Goal: Feedback & Contribution: Contribute content

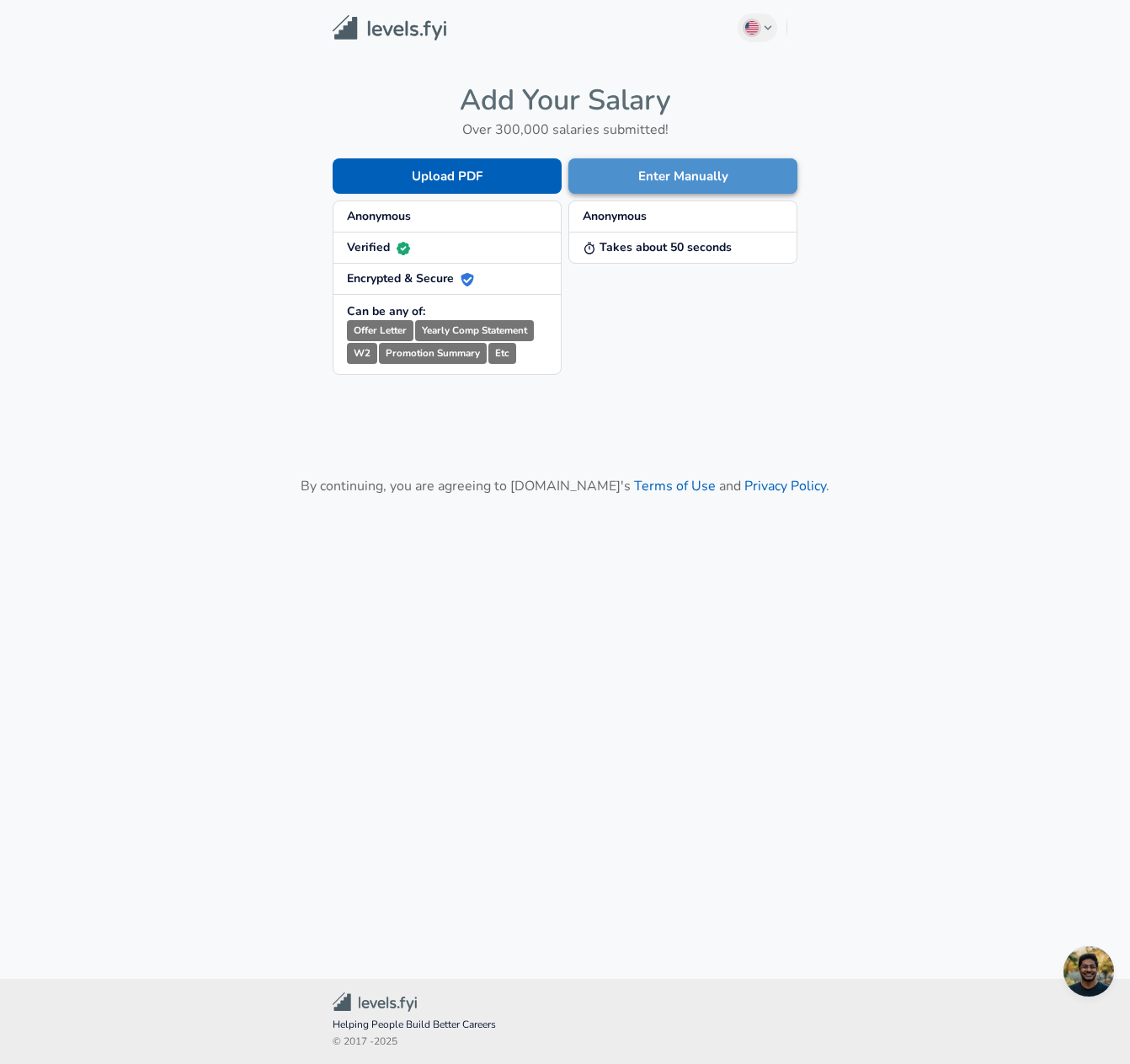
click at [672, 179] on button "Enter Manually" at bounding box center [683, 175] width 229 height 35
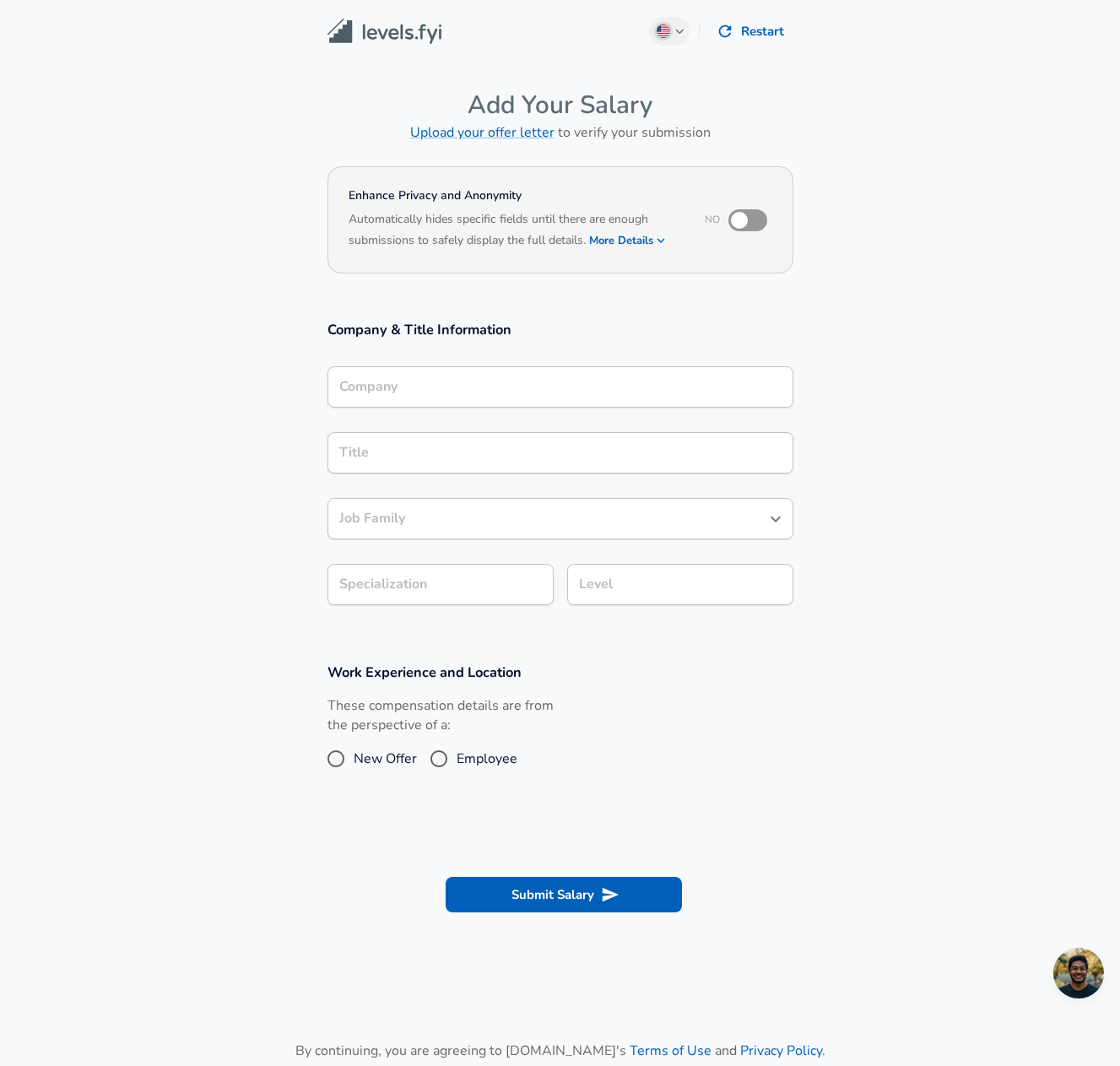
click at [638, 242] on button "More Details" at bounding box center [628, 240] width 77 height 24
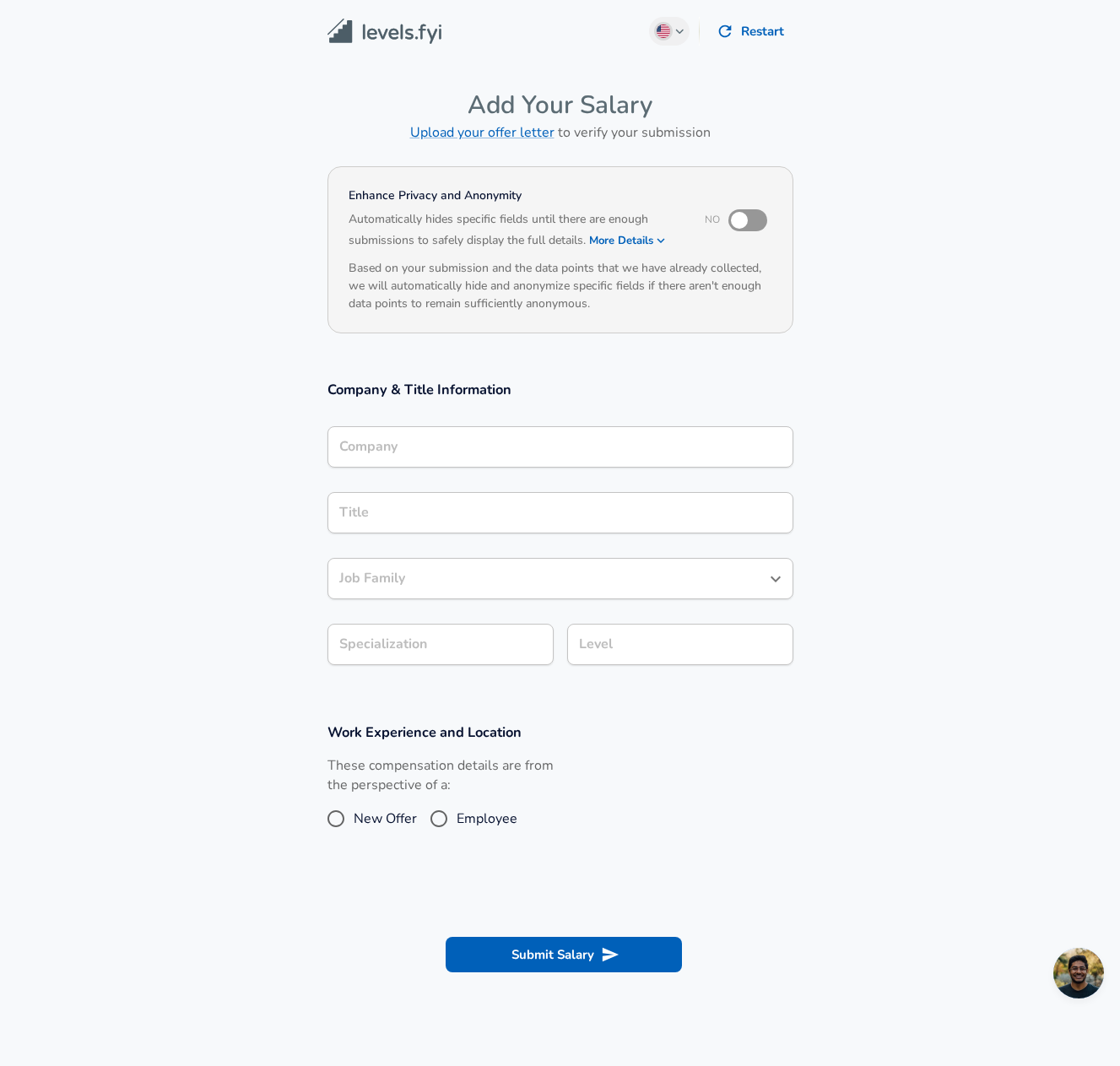
click at [742, 223] on input "checkbox" at bounding box center [739, 221] width 97 height 32
checkbox input "true"
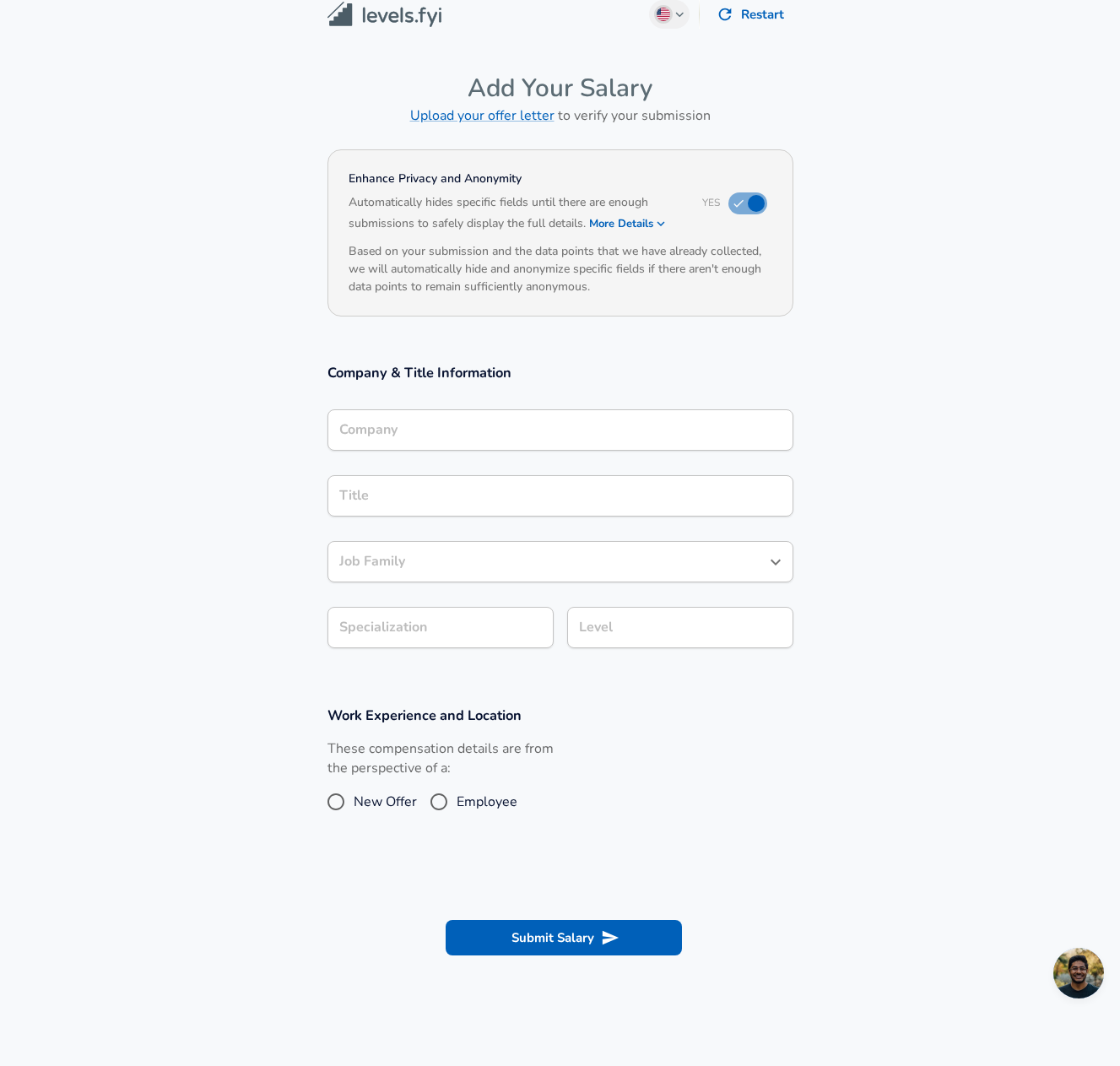
click at [441, 443] on input "Company" at bounding box center [561, 429] width 451 height 26
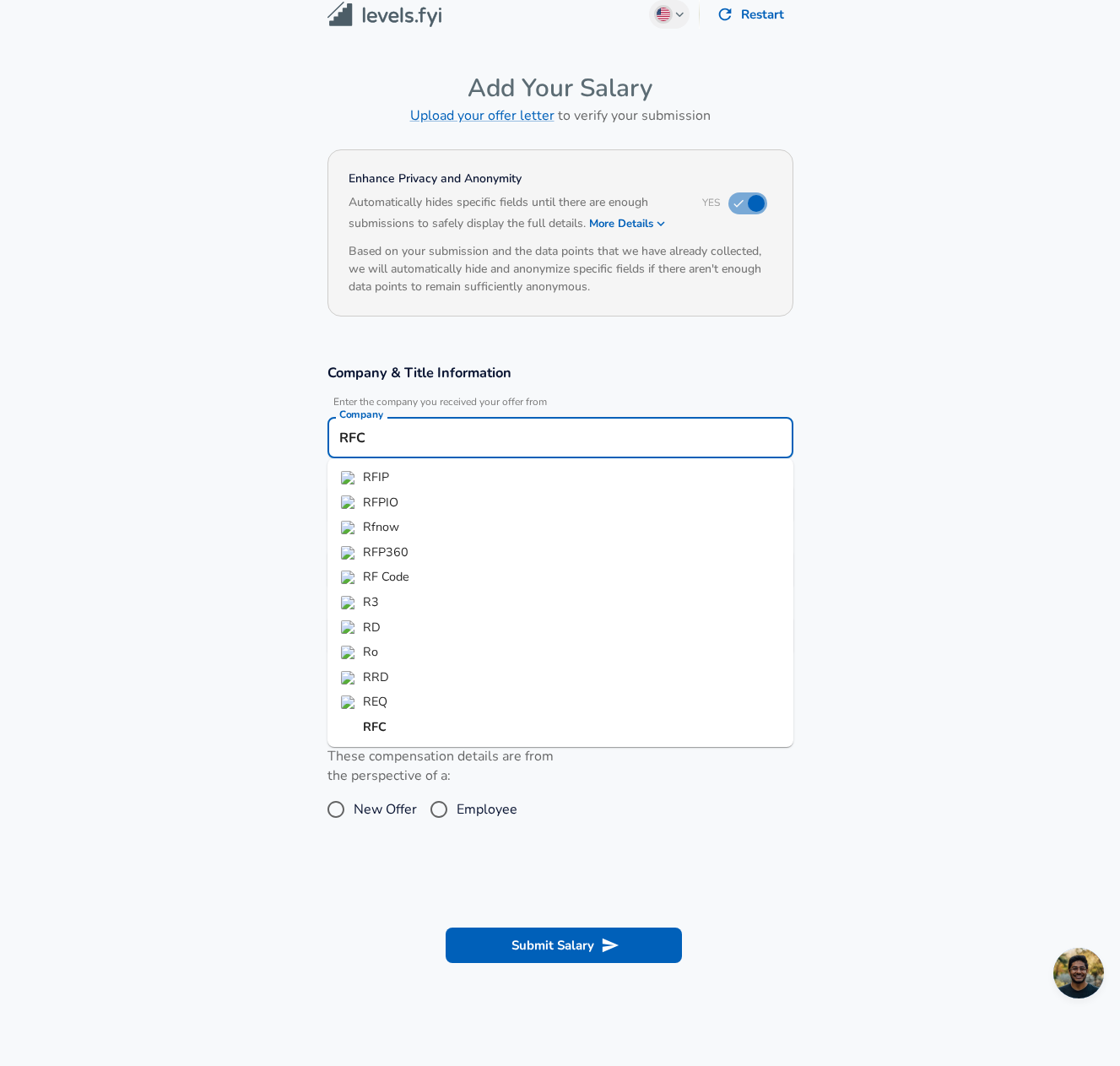
click at [387, 728] on li "RFC" at bounding box center [561, 727] width 466 height 25
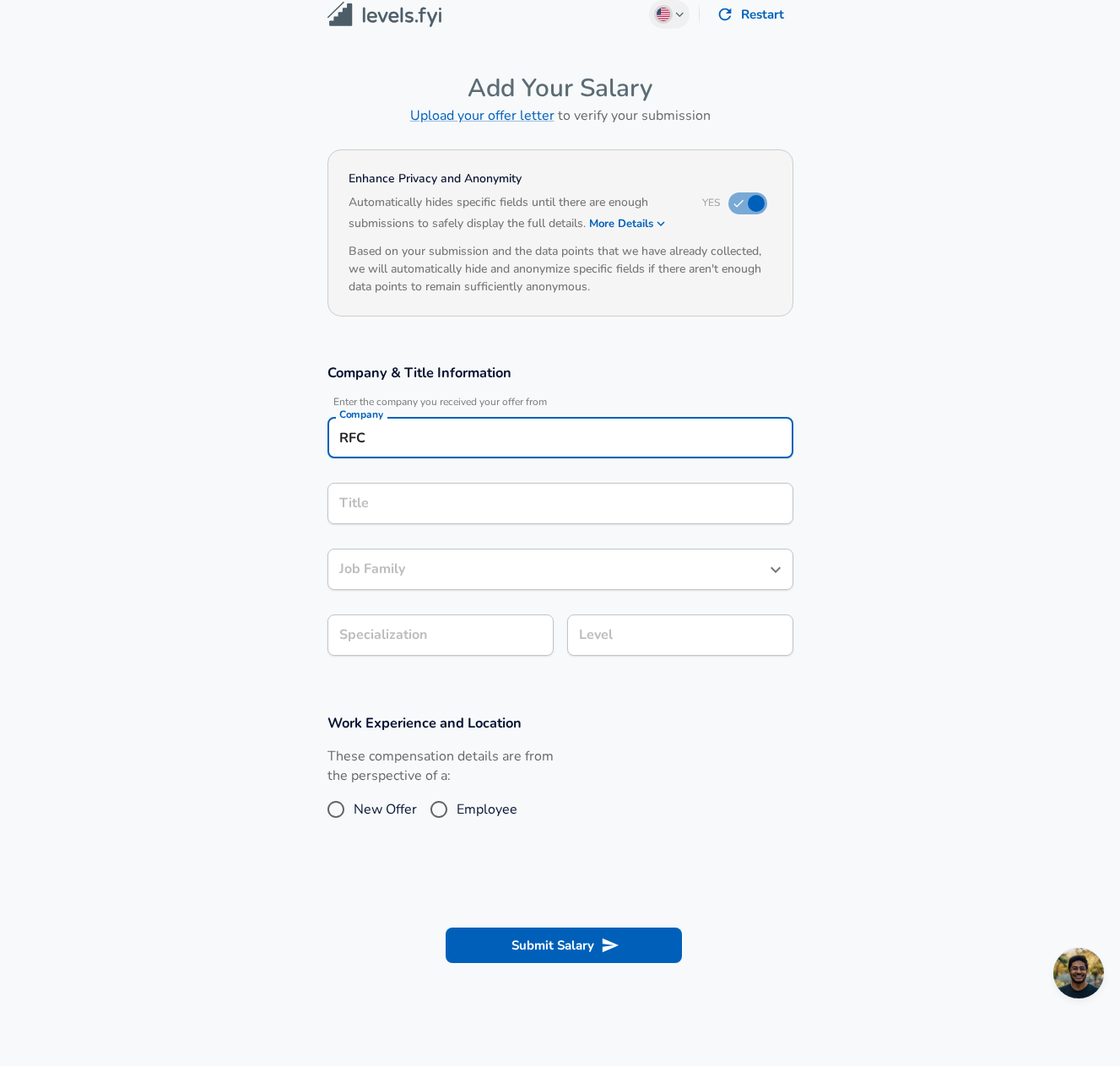
type input "RFC"
click at [399, 507] on input "Title" at bounding box center [561, 502] width 451 height 26
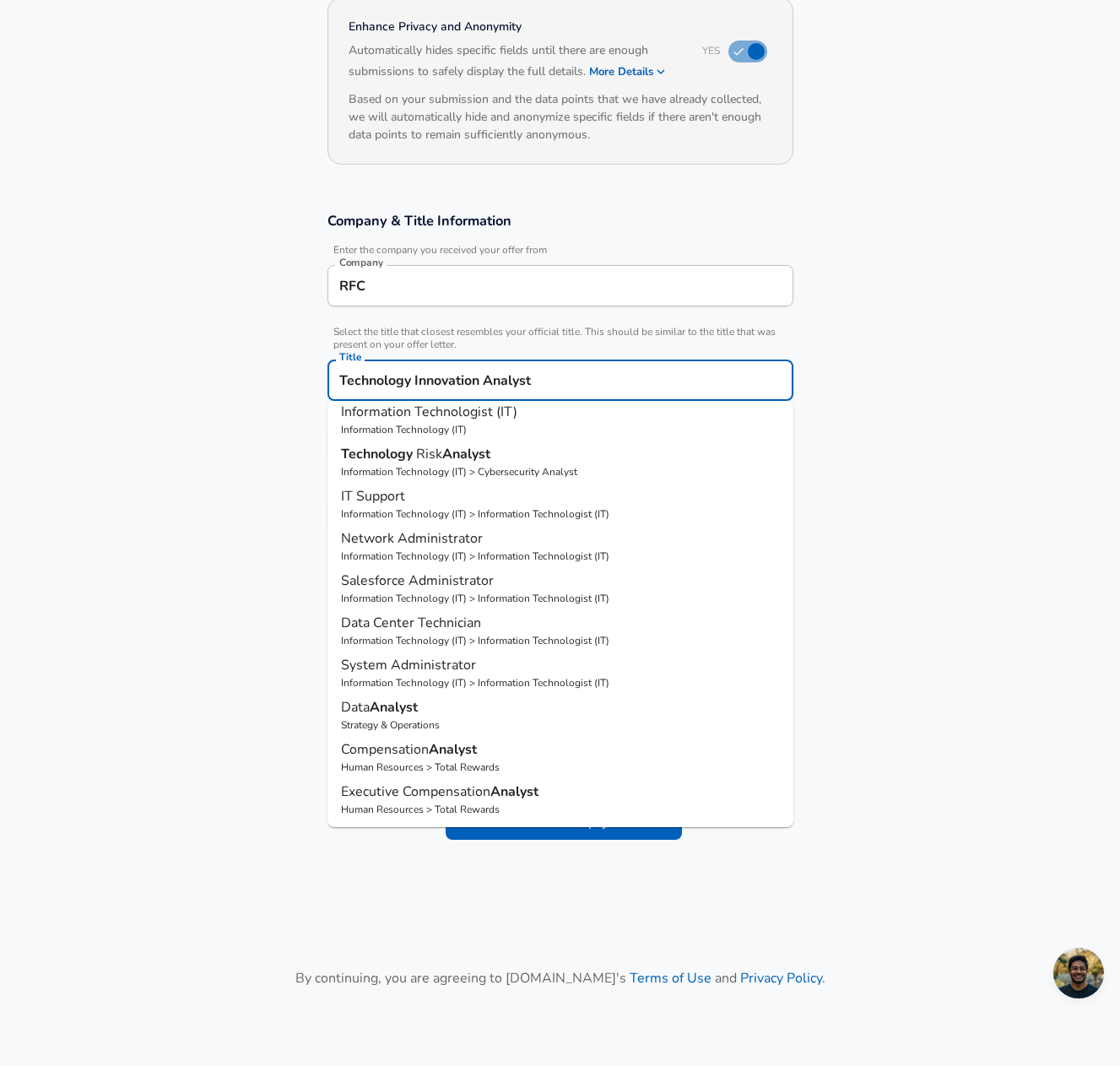
scroll to position [0, 0]
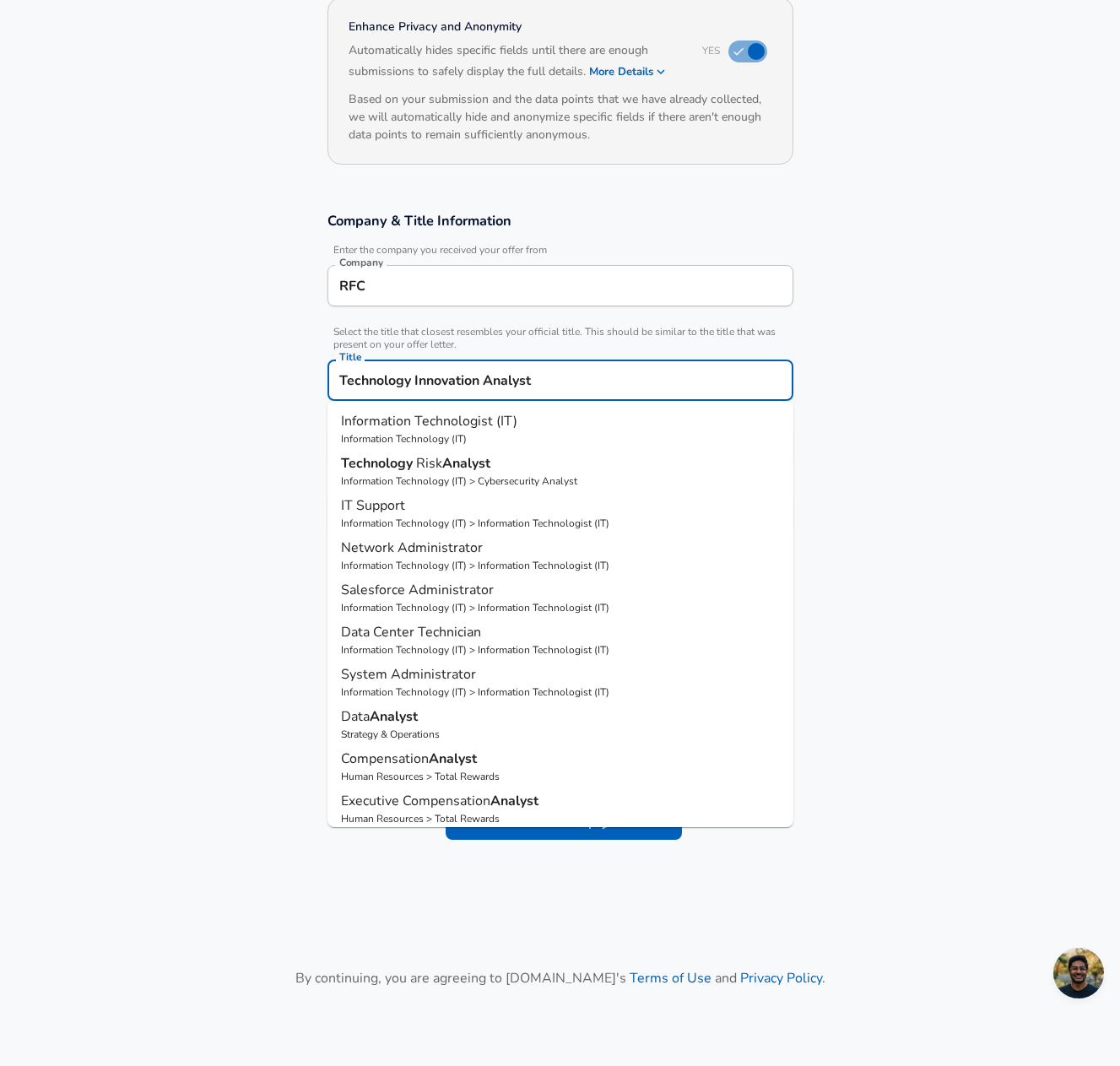
drag, startPoint x: 481, startPoint y: 380, endPoint x: 413, endPoint y: 381, distance: 68.0
click at [413, 381] on input "Technology Innovation Analyst" at bounding box center [561, 379] width 451 height 26
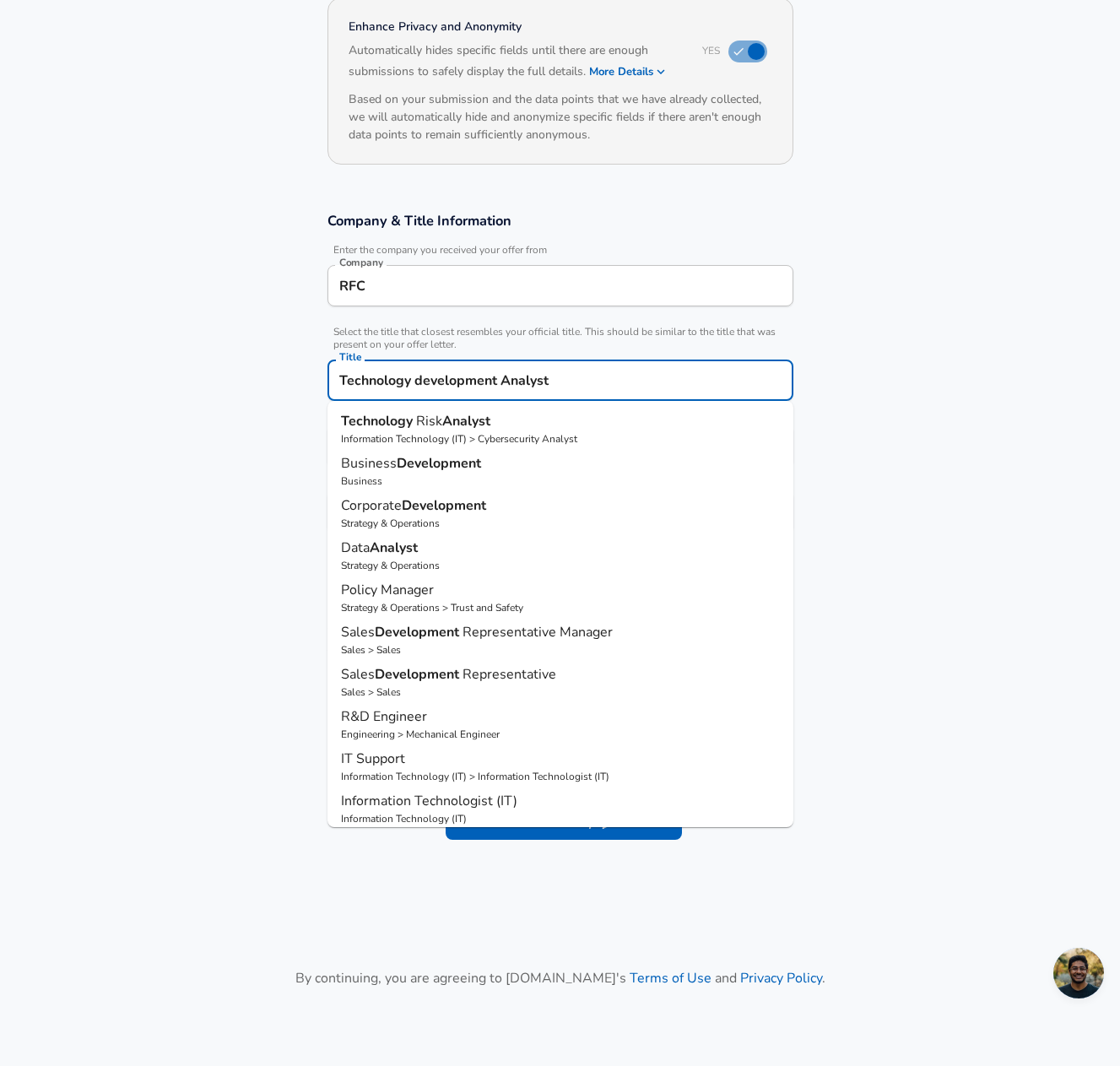
scroll to position [1, 0]
drag, startPoint x: 571, startPoint y: 379, endPoint x: 303, endPoint y: 389, distance: 268.2
click at [303, 389] on section "Company & Title Information Enter the company you received your offer from Comp…" at bounding box center [560, 380] width 1120 height 379
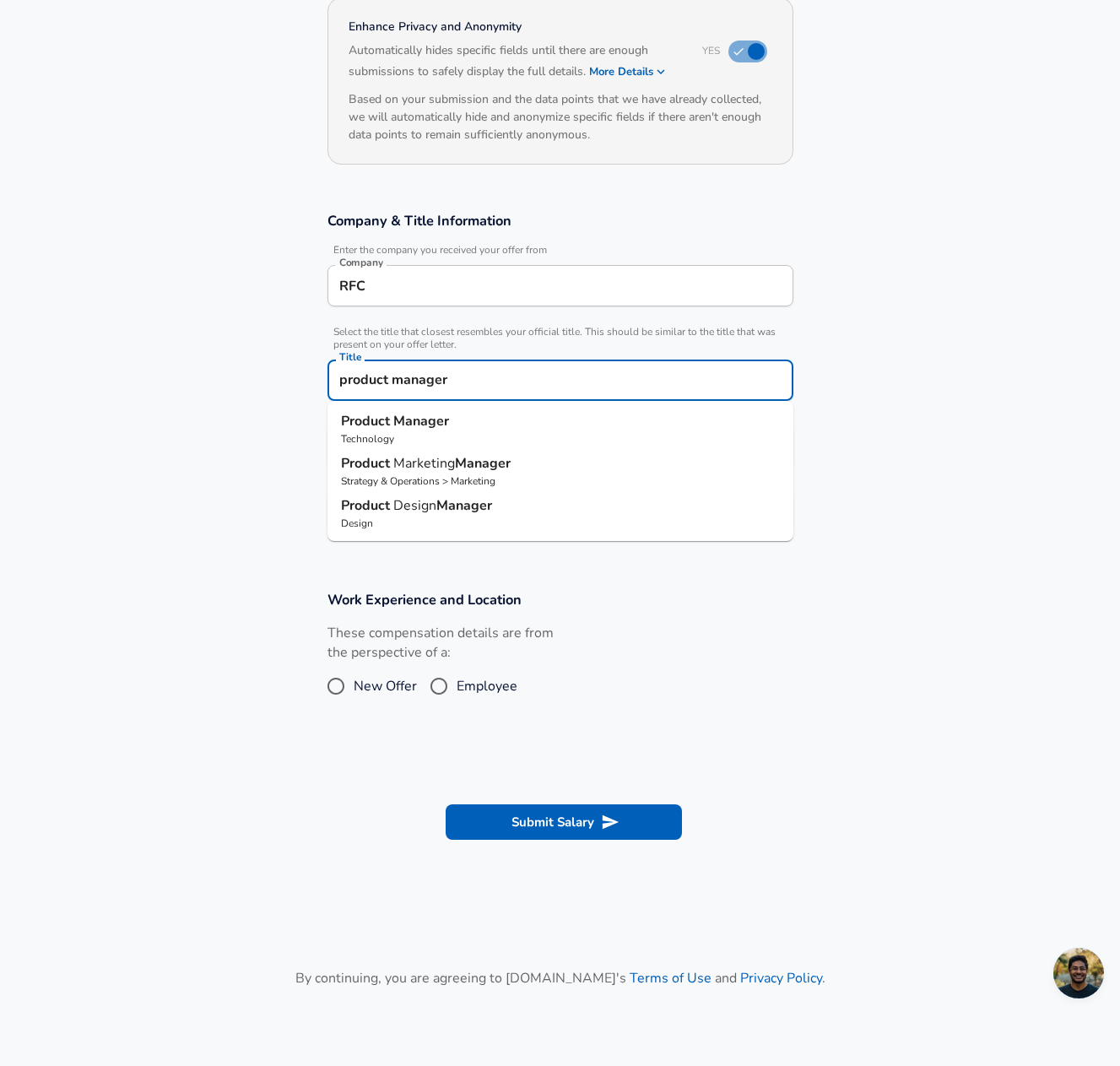
click at [382, 429] on strong "Product" at bounding box center [367, 420] width 53 height 18
type input "Product Manager"
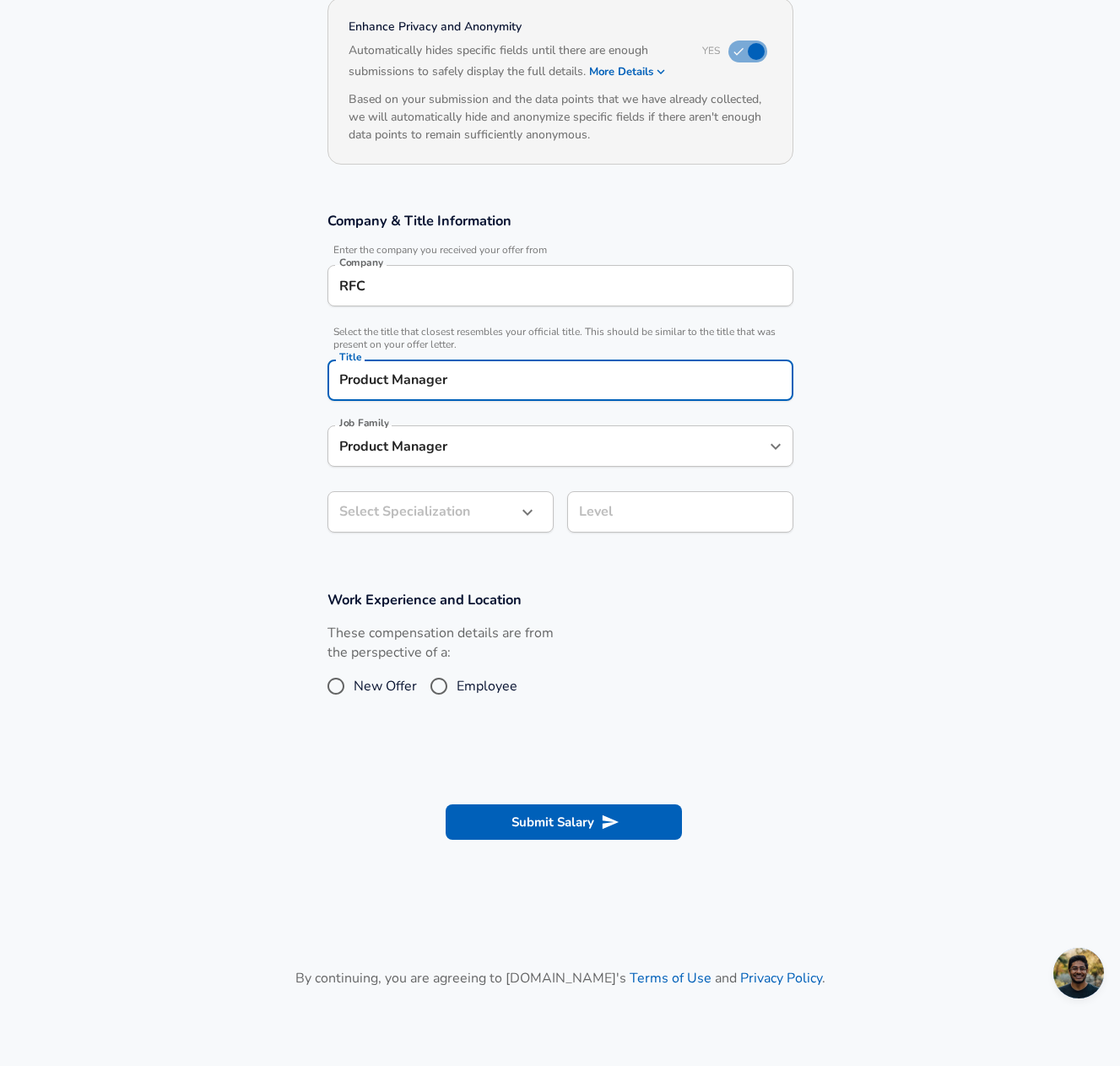
type input "Product Manager"
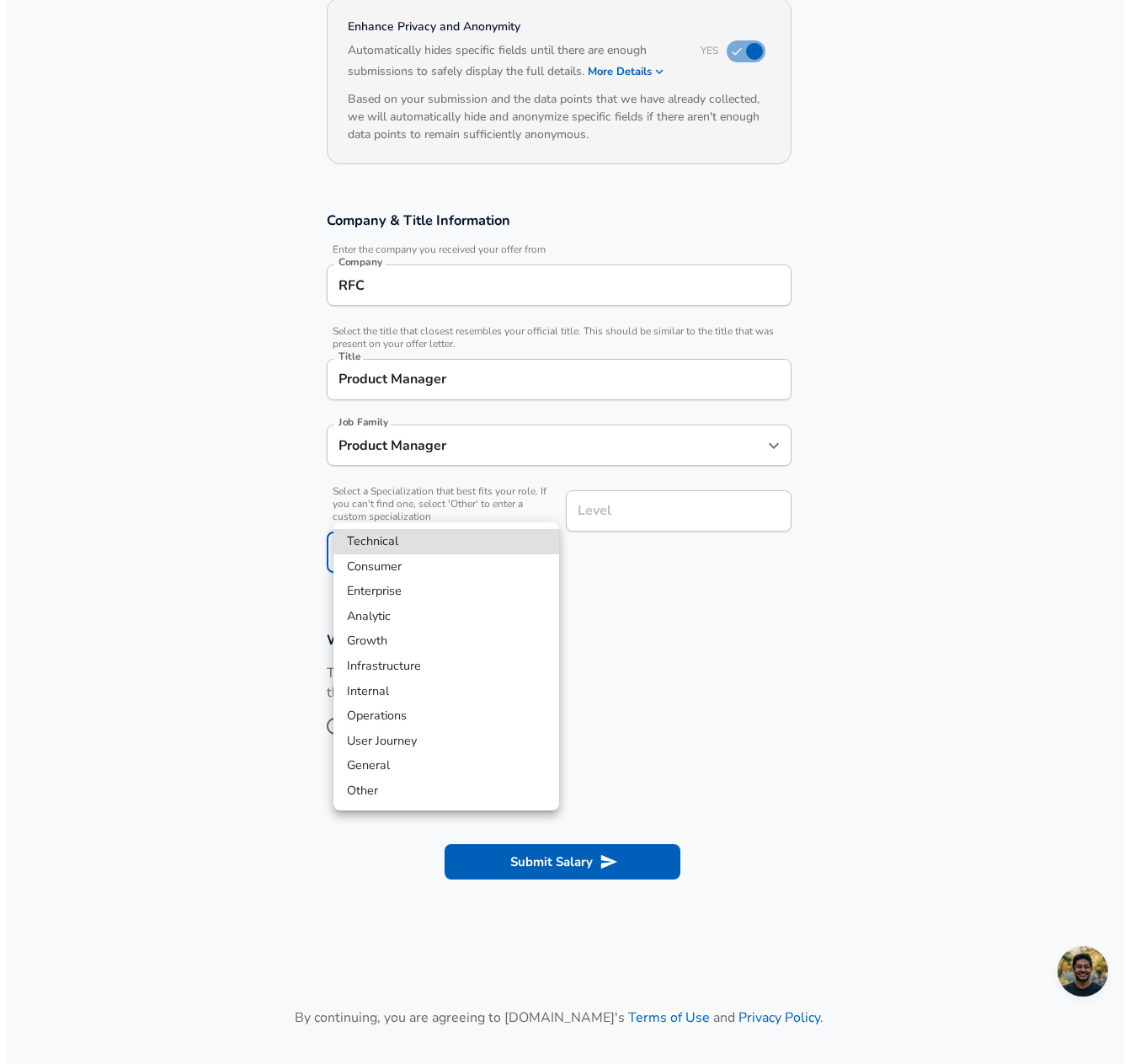
scroll to position [219, 0]
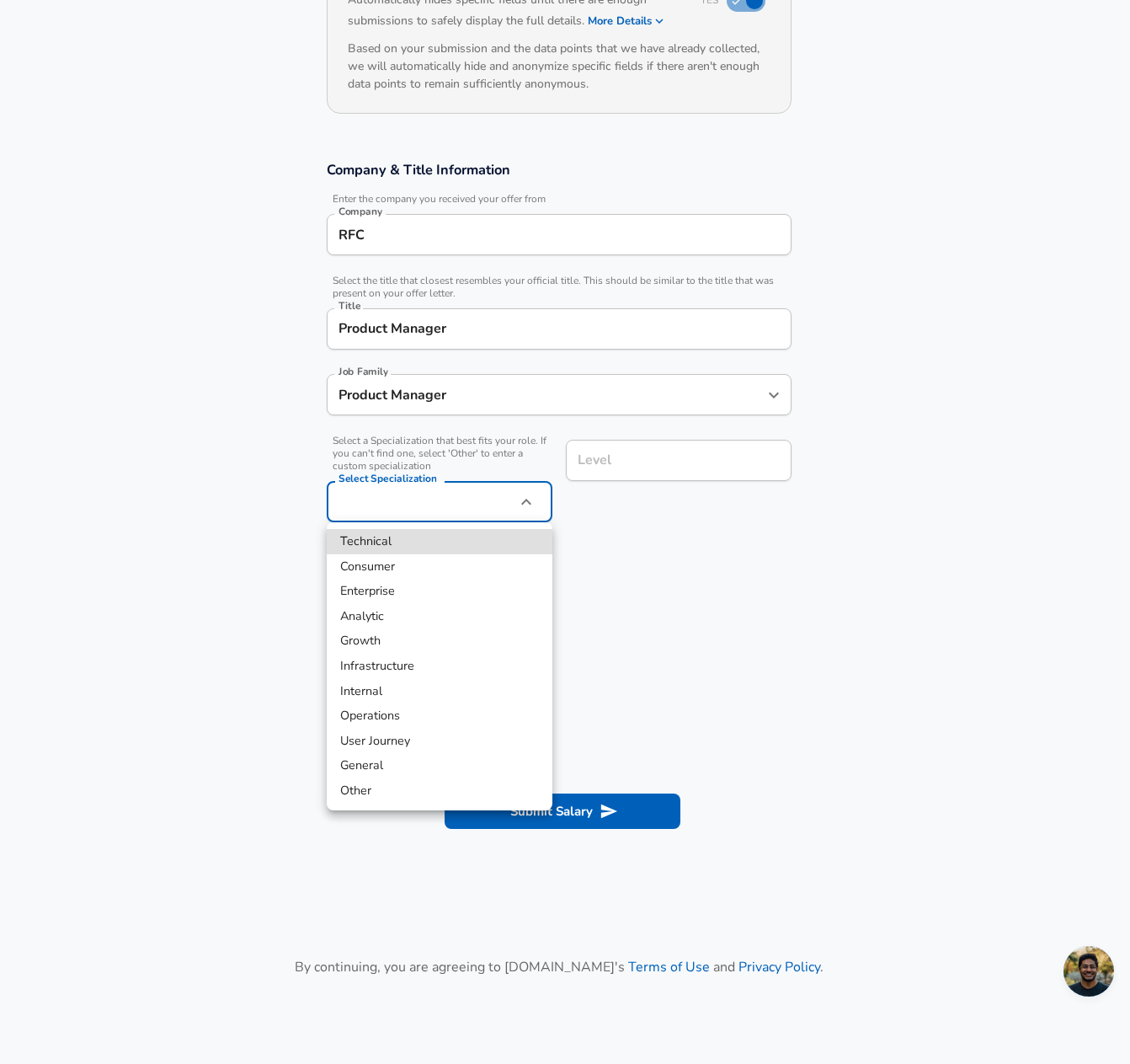
click at [489, 504] on body "English ([GEOGRAPHIC_DATA]) Change Restart Add Your Salary Upload your offer le…" at bounding box center [565, 313] width 1130 height 1064
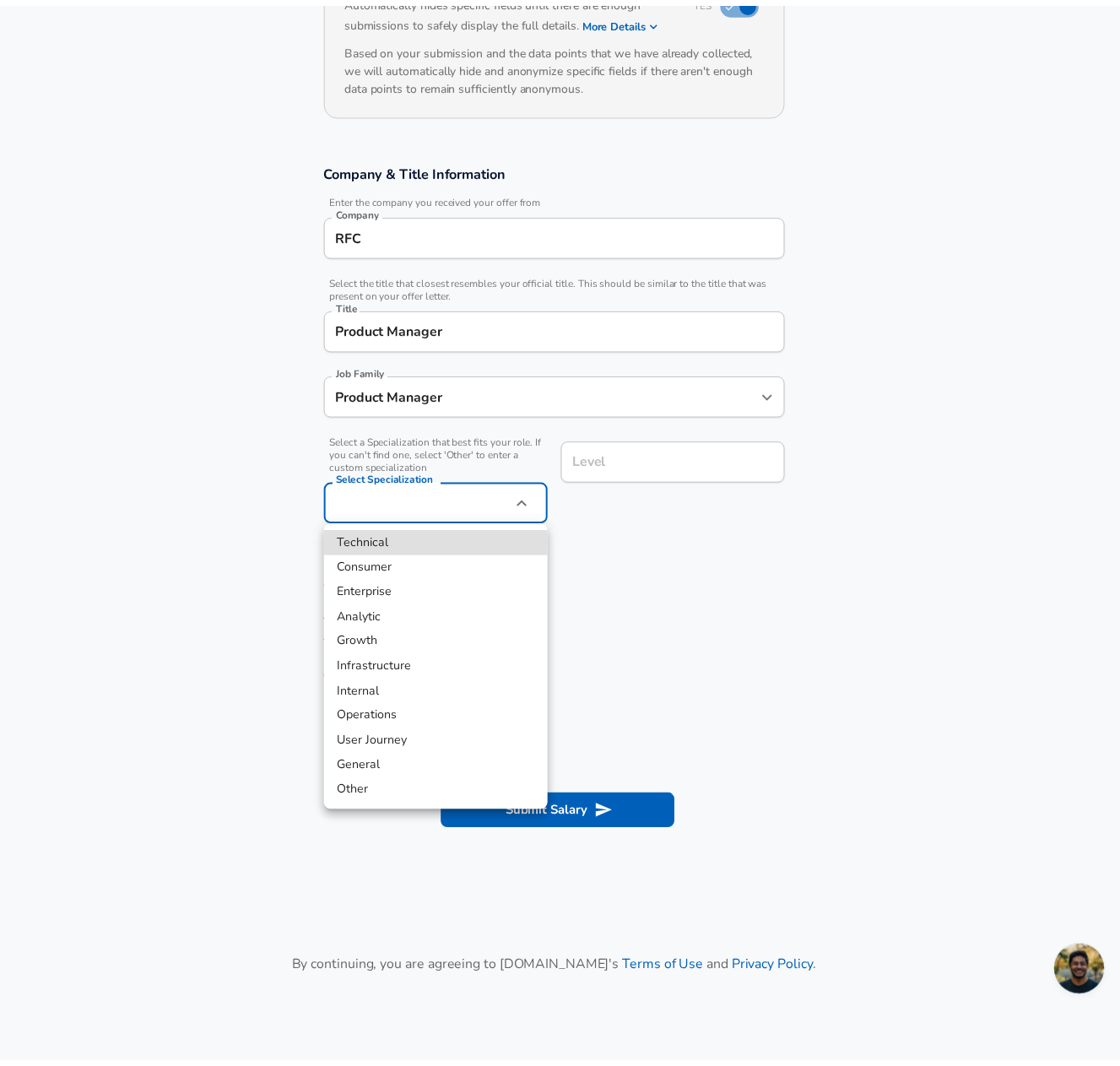
scroll to position [0, 0]
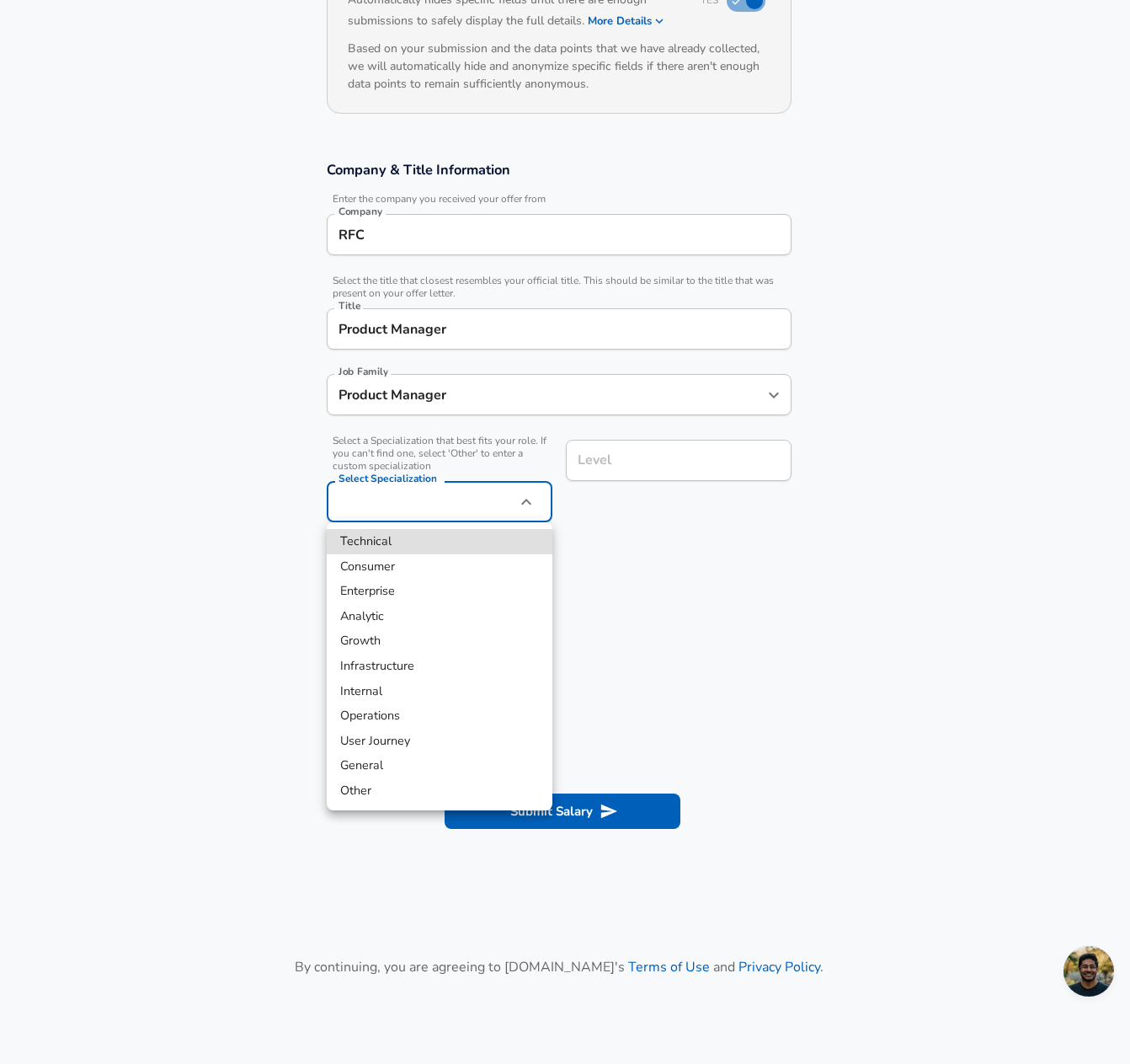
click at [386, 768] on li "General" at bounding box center [440, 766] width 226 height 25
type input "General"
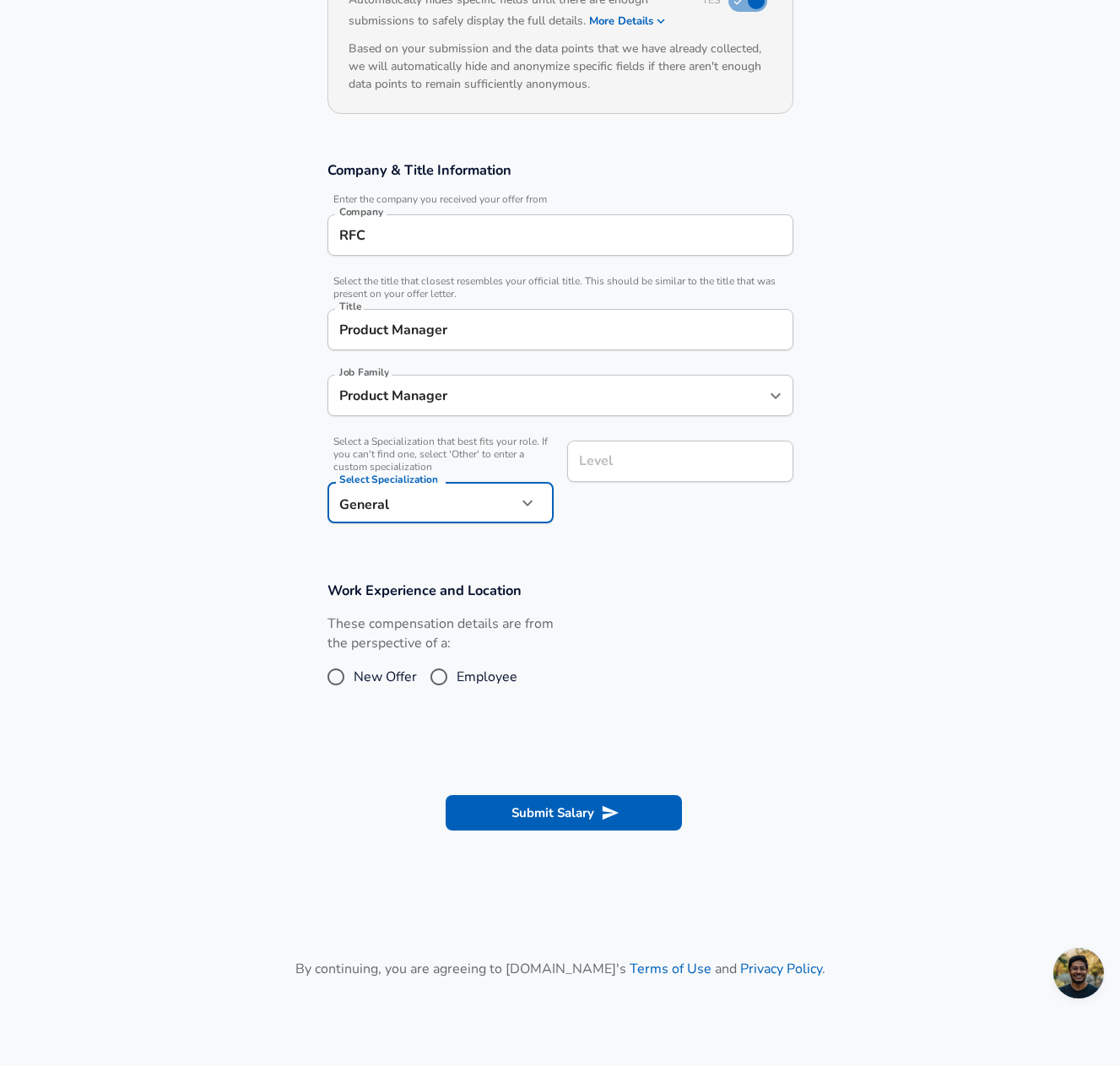
click at [628, 466] on input "Level" at bounding box center [679, 460] width 211 height 26
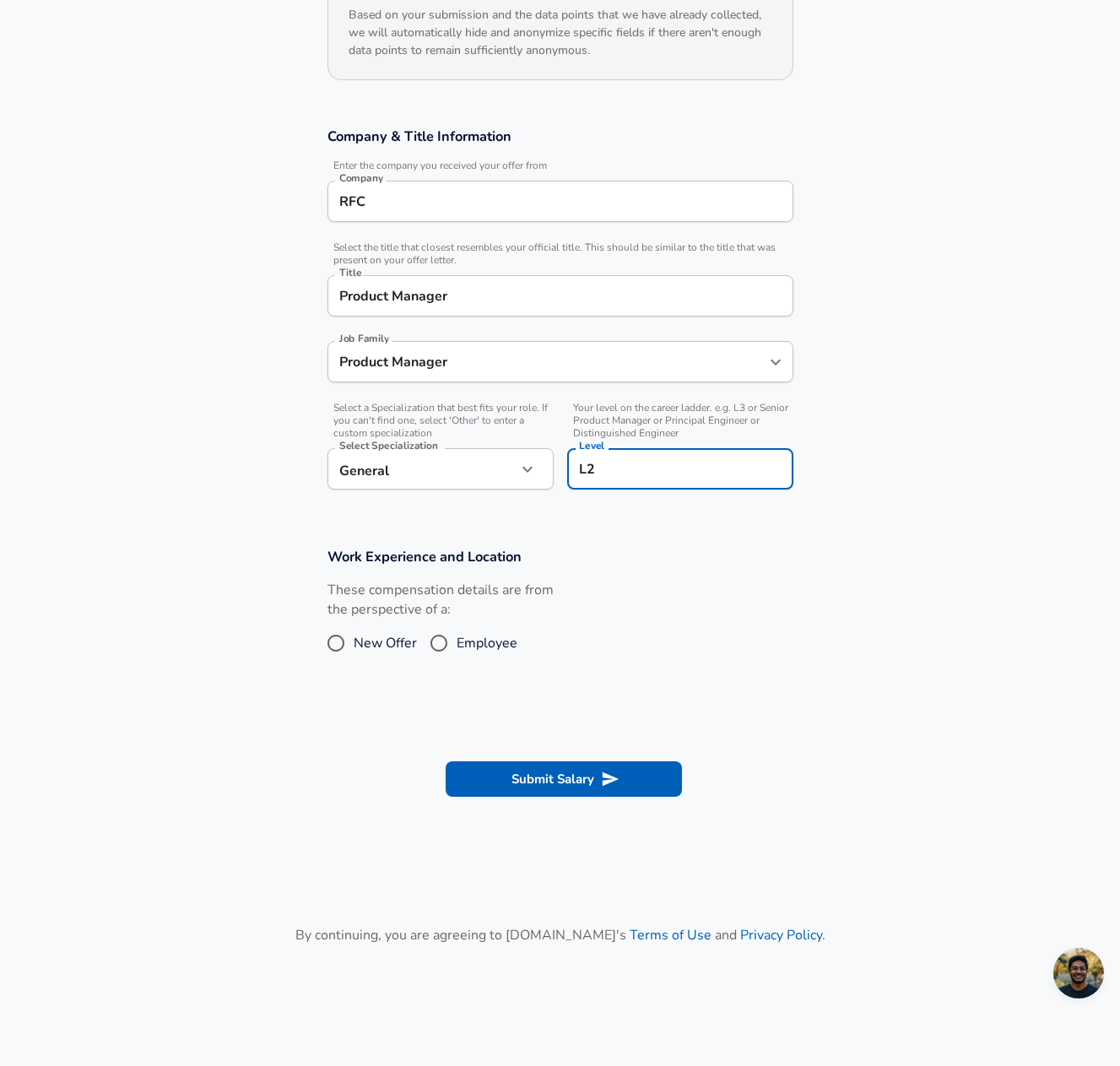
type input "L2"
click at [441, 643] on input "Employee" at bounding box center [439, 643] width 35 height 27
radio input "true"
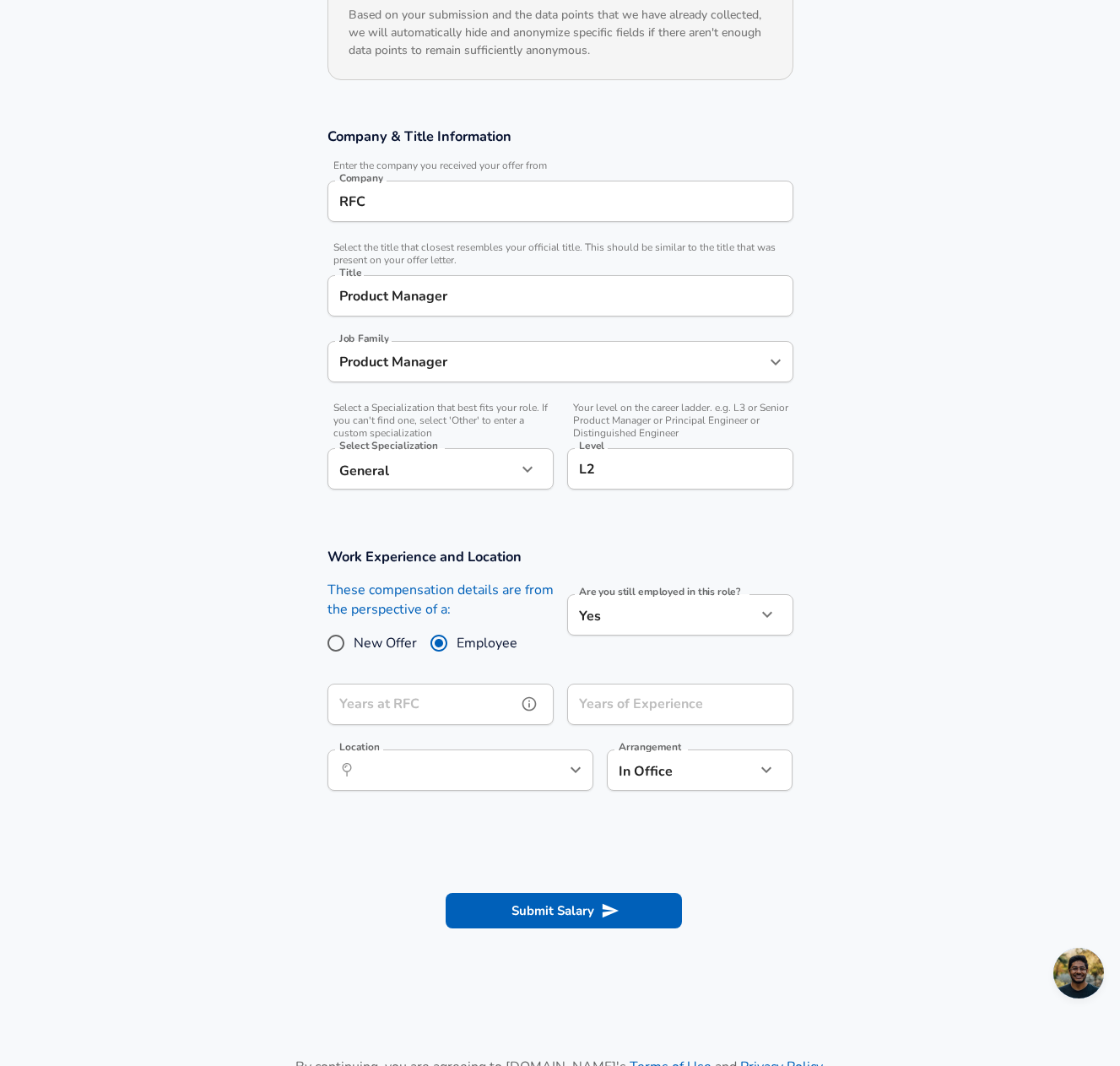
click at [419, 707] on input "Years at RFC" at bounding box center [422, 703] width 189 height 41
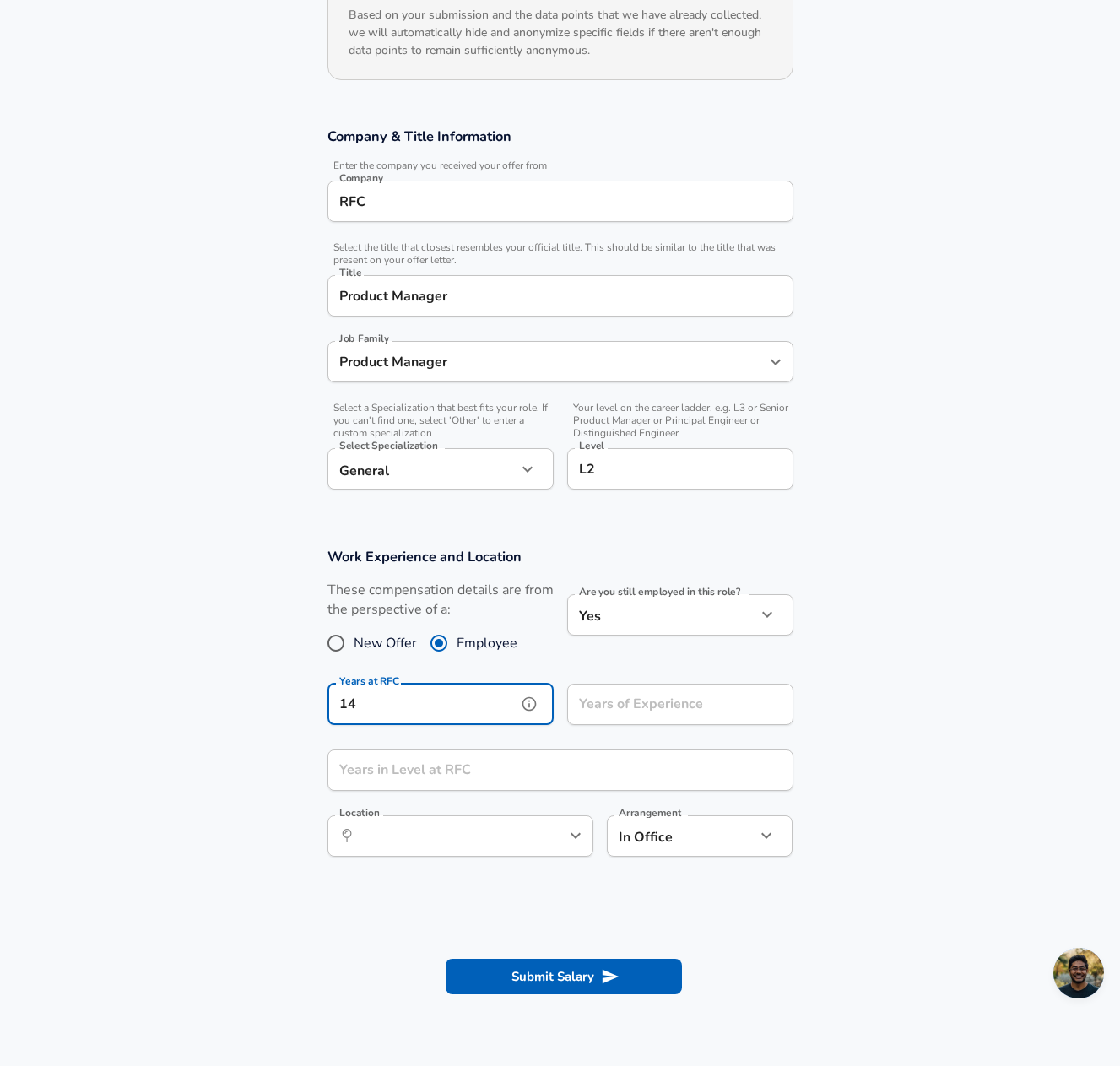
type input "14"
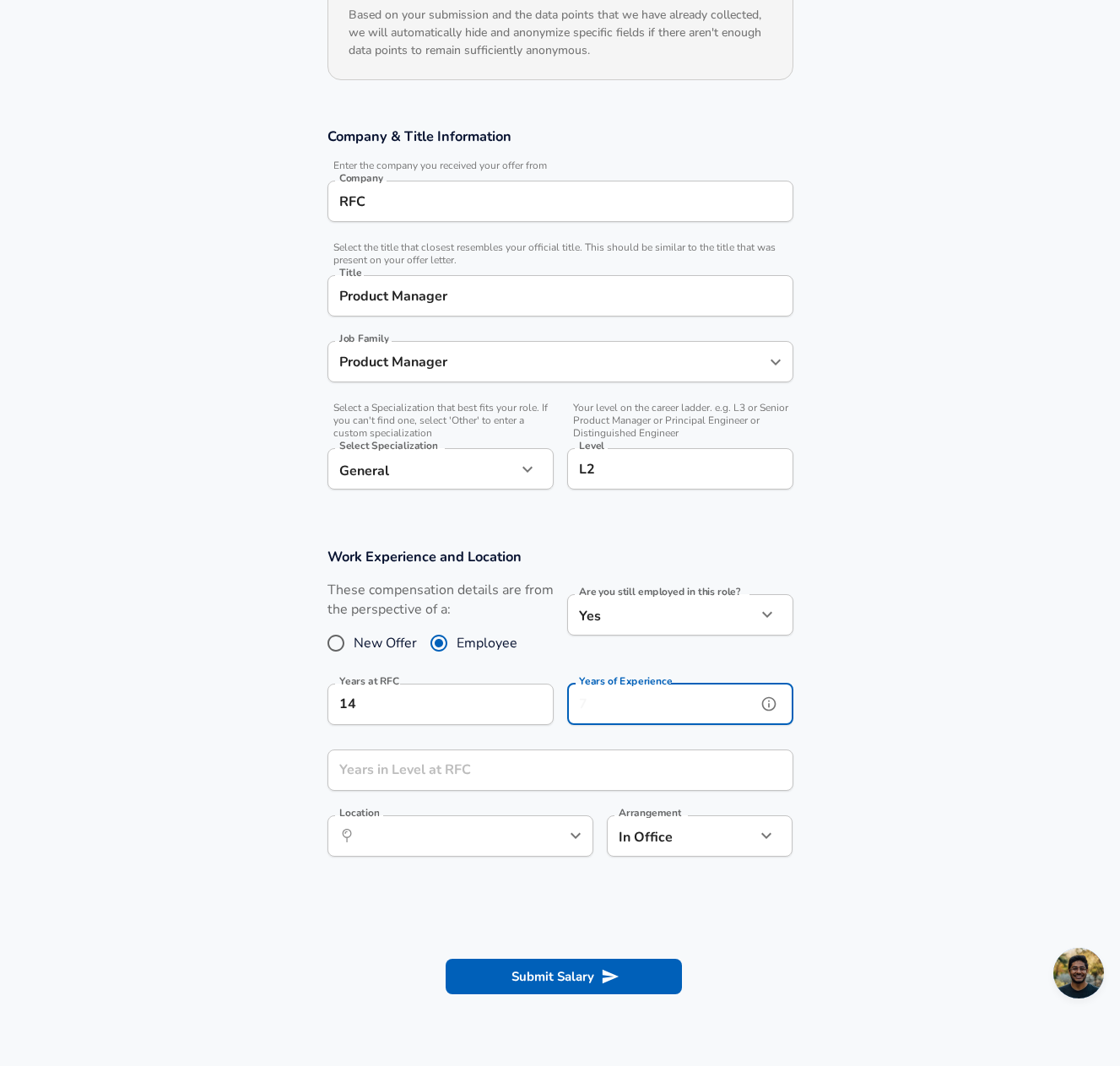
type input "1"
type input "14"
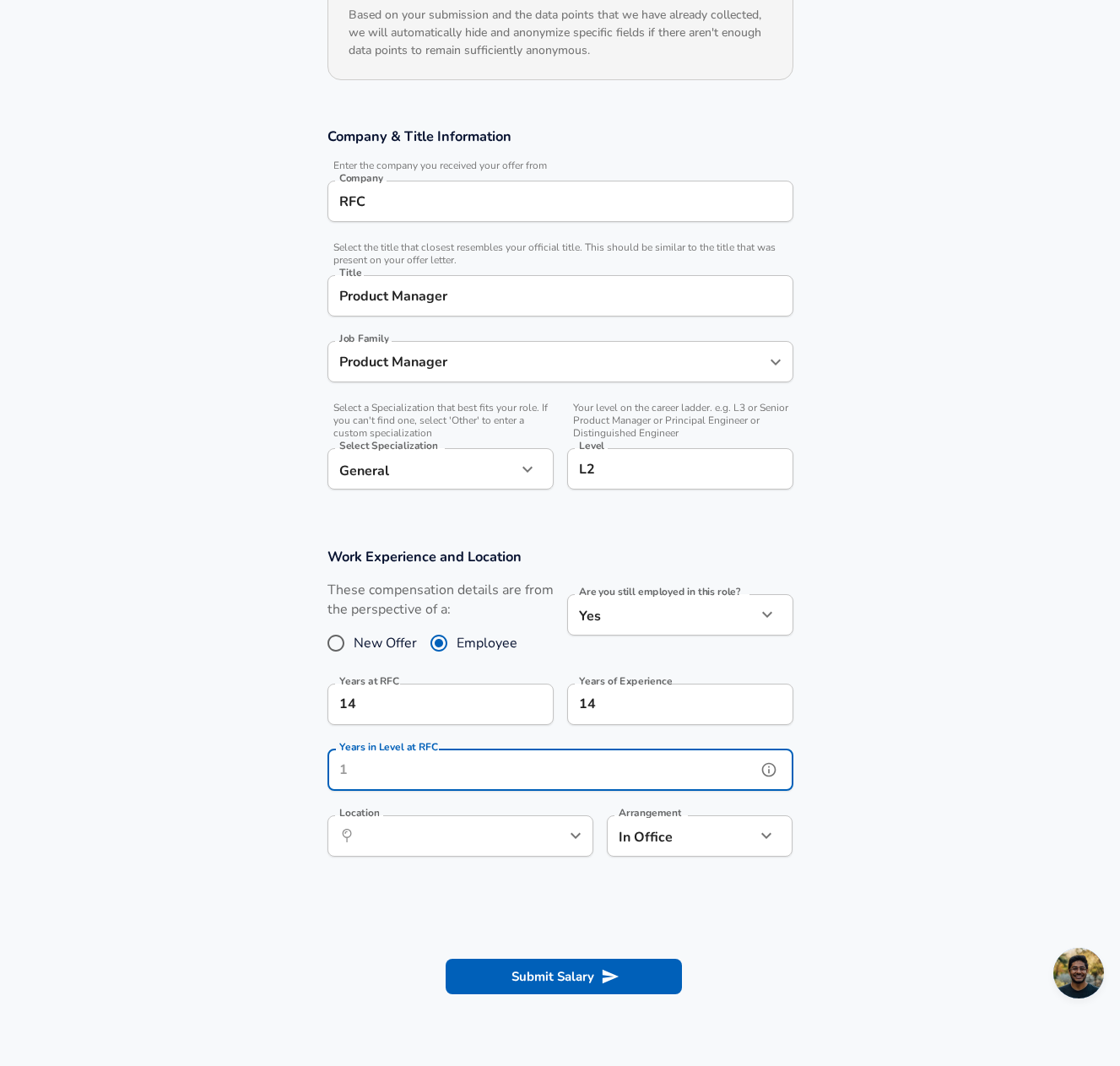
click at [439, 771] on input "Years in Level at RFC" at bounding box center [542, 769] width 429 height 41
type input "1"
click at [477, 846] on input "Location" at bounding box center [442, 835] width 173 height 26
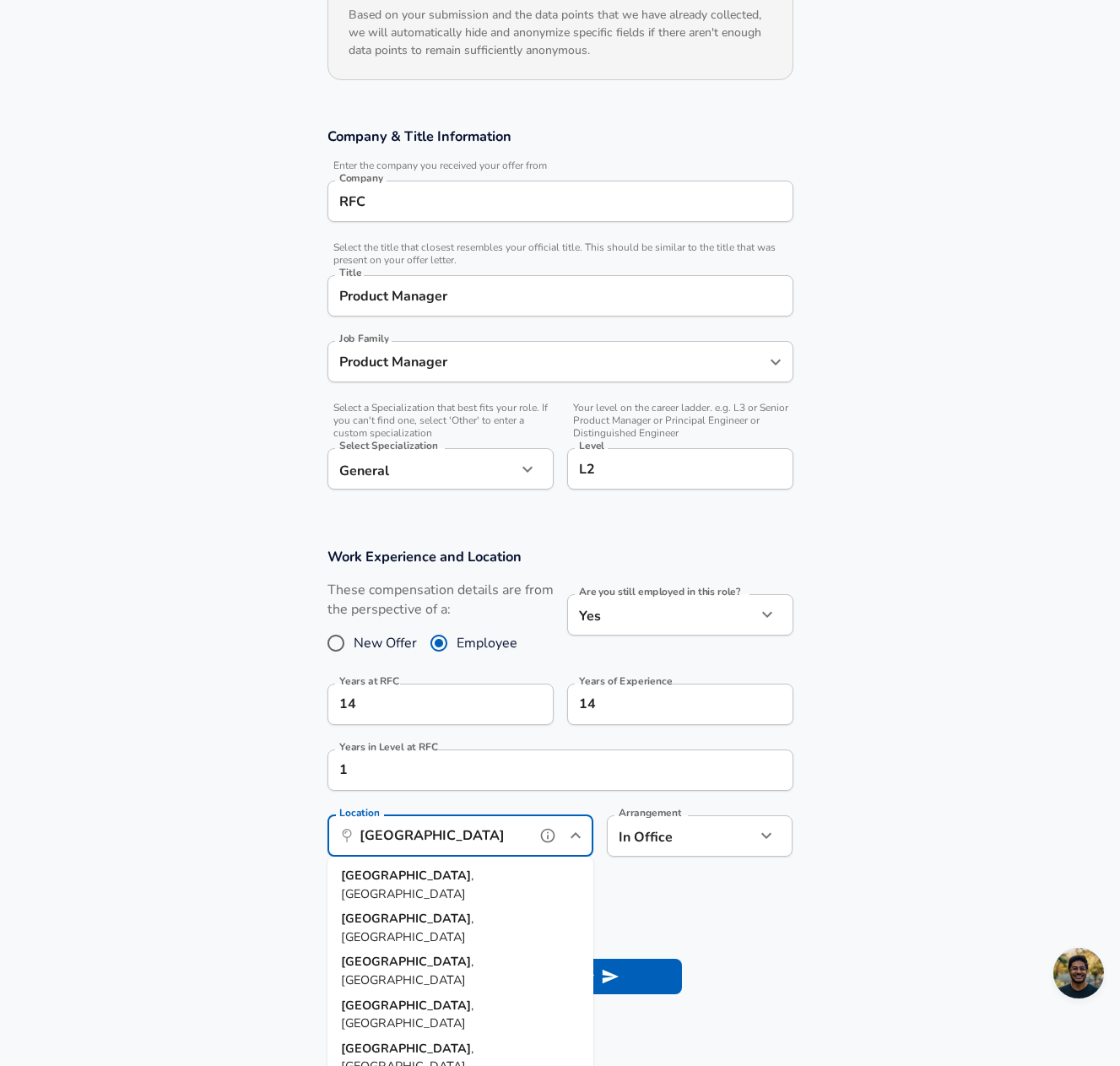
click at [437, 878] on li "[GEOGRAPHIC_DATA] , [GEOGRAPHIC_DATA]" at bounding box center [461, 885] width 266 height 43
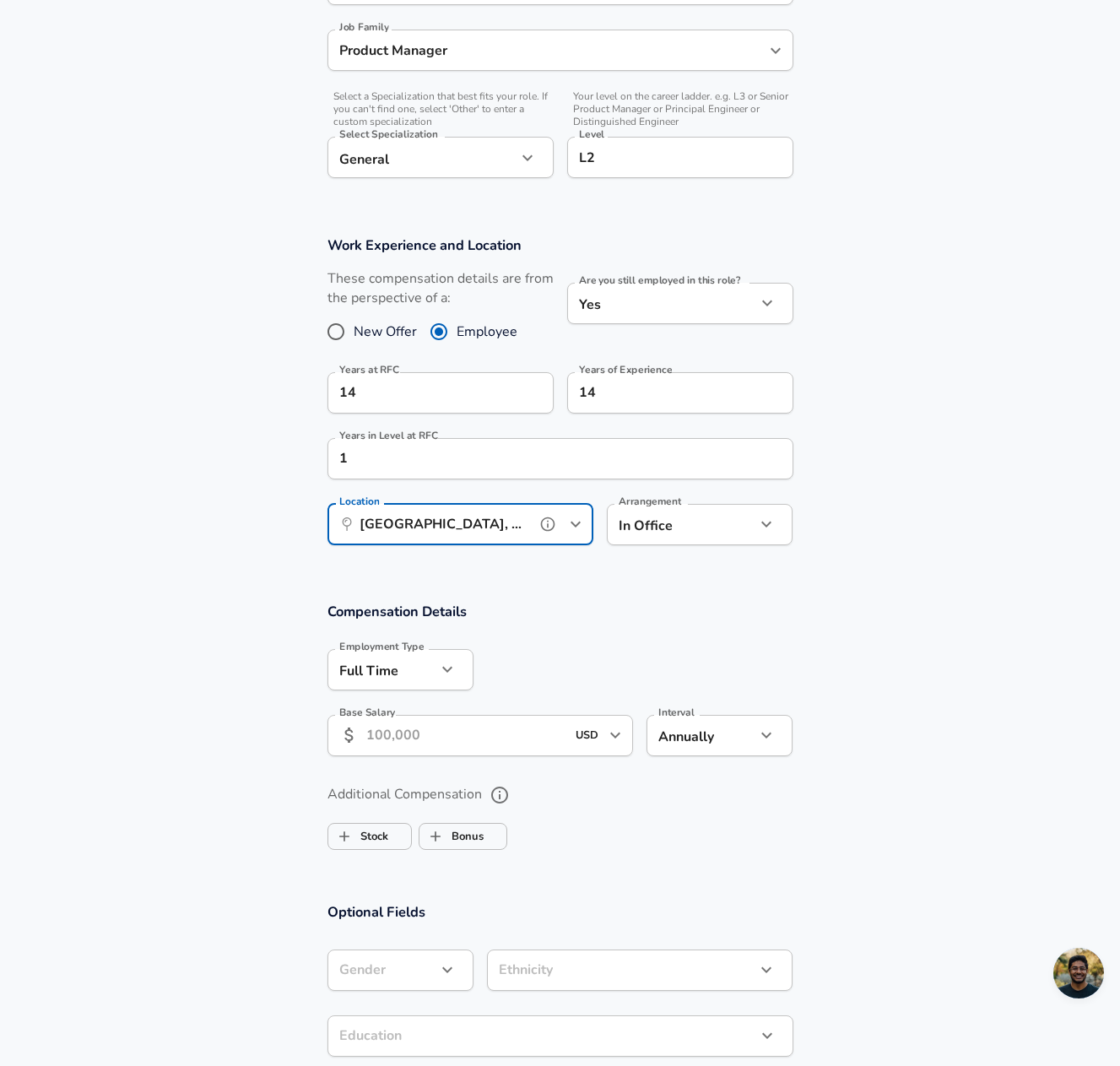
scroll to position [675, 0]
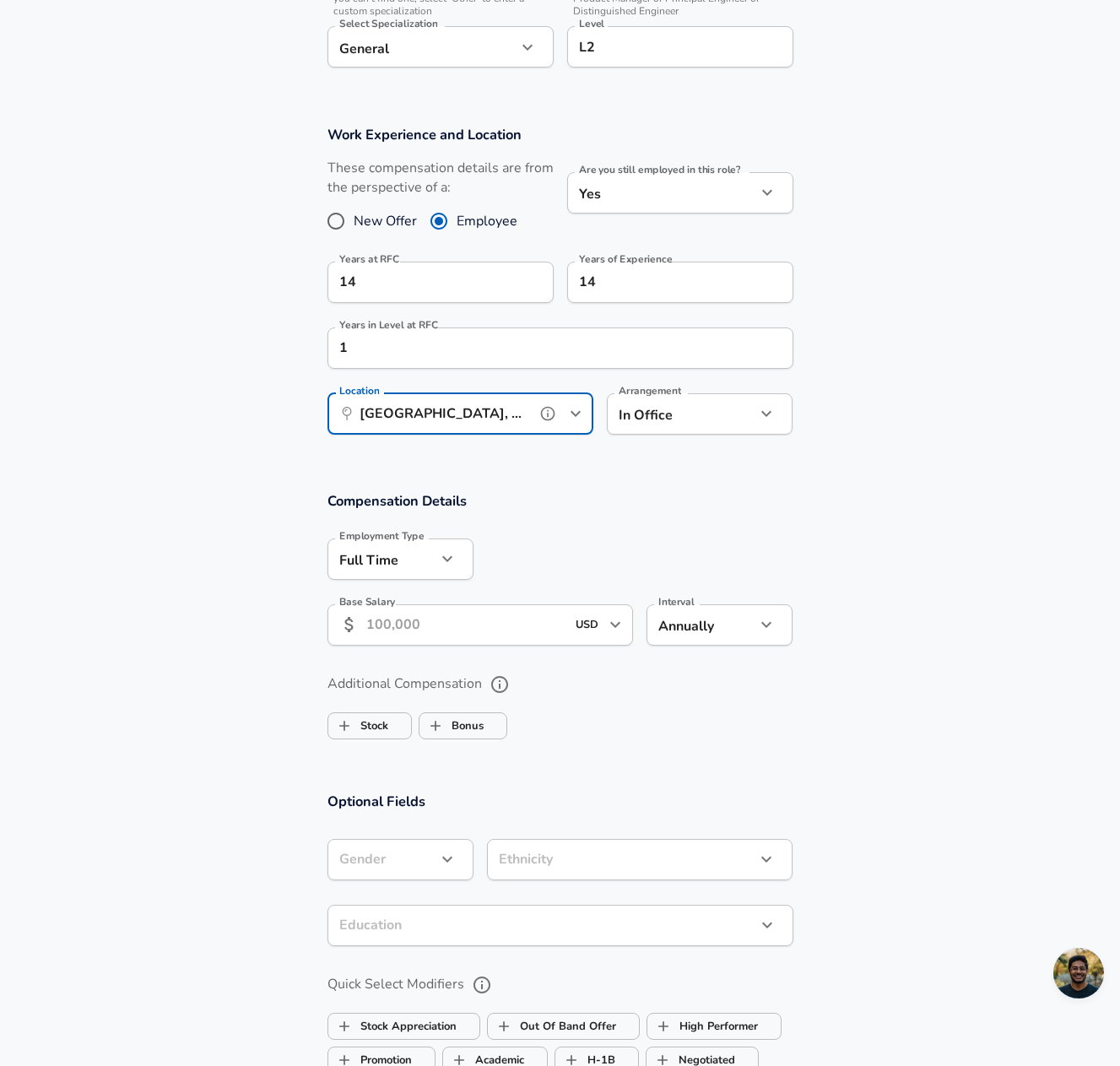
type input "[GEOGRAPHIC_DATA], [GEOGRAPHIC_DATA]"
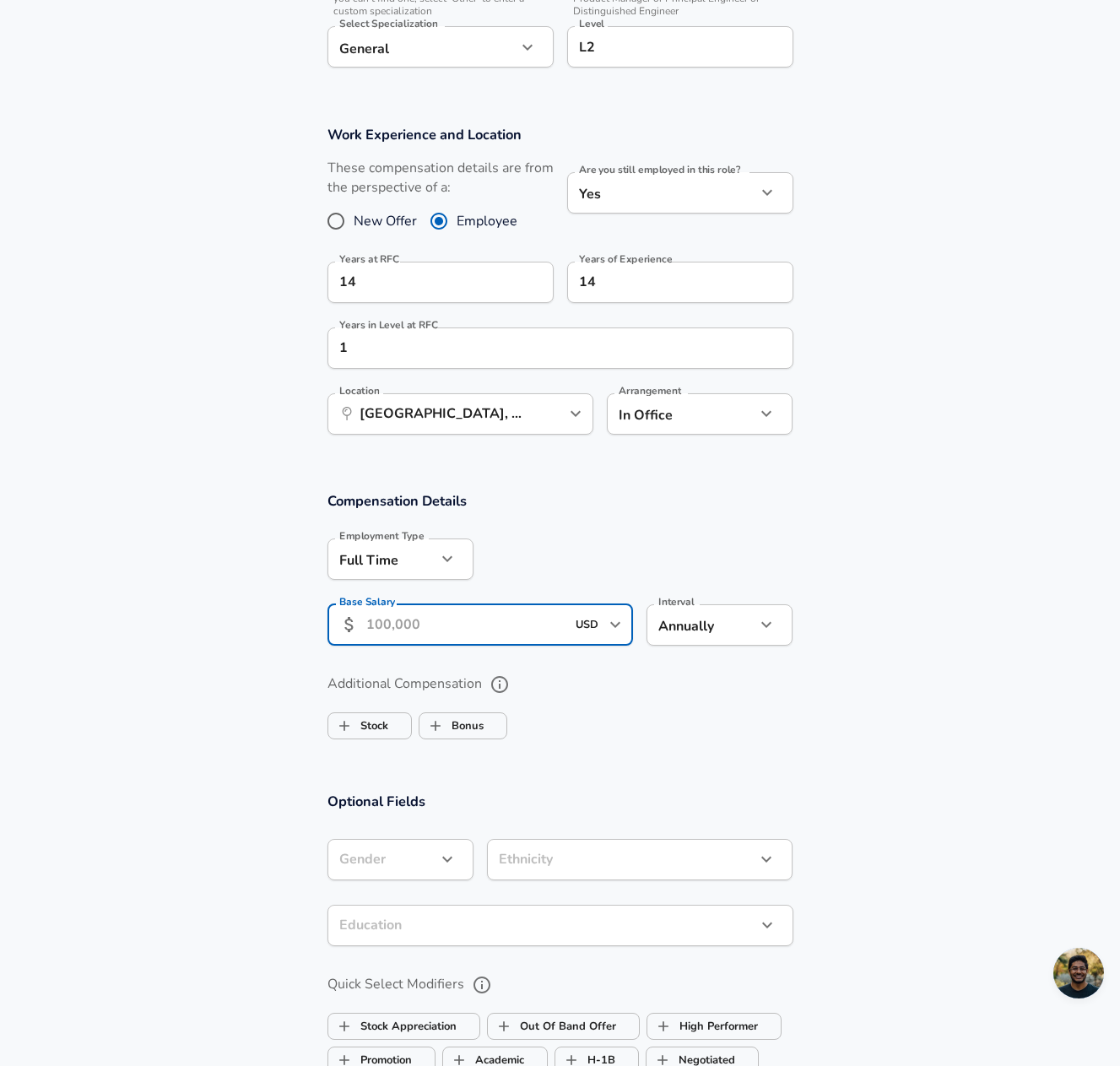
click at [398, 622] on input "Base Salary" at bounding box center [465, 624] width 200 height 41
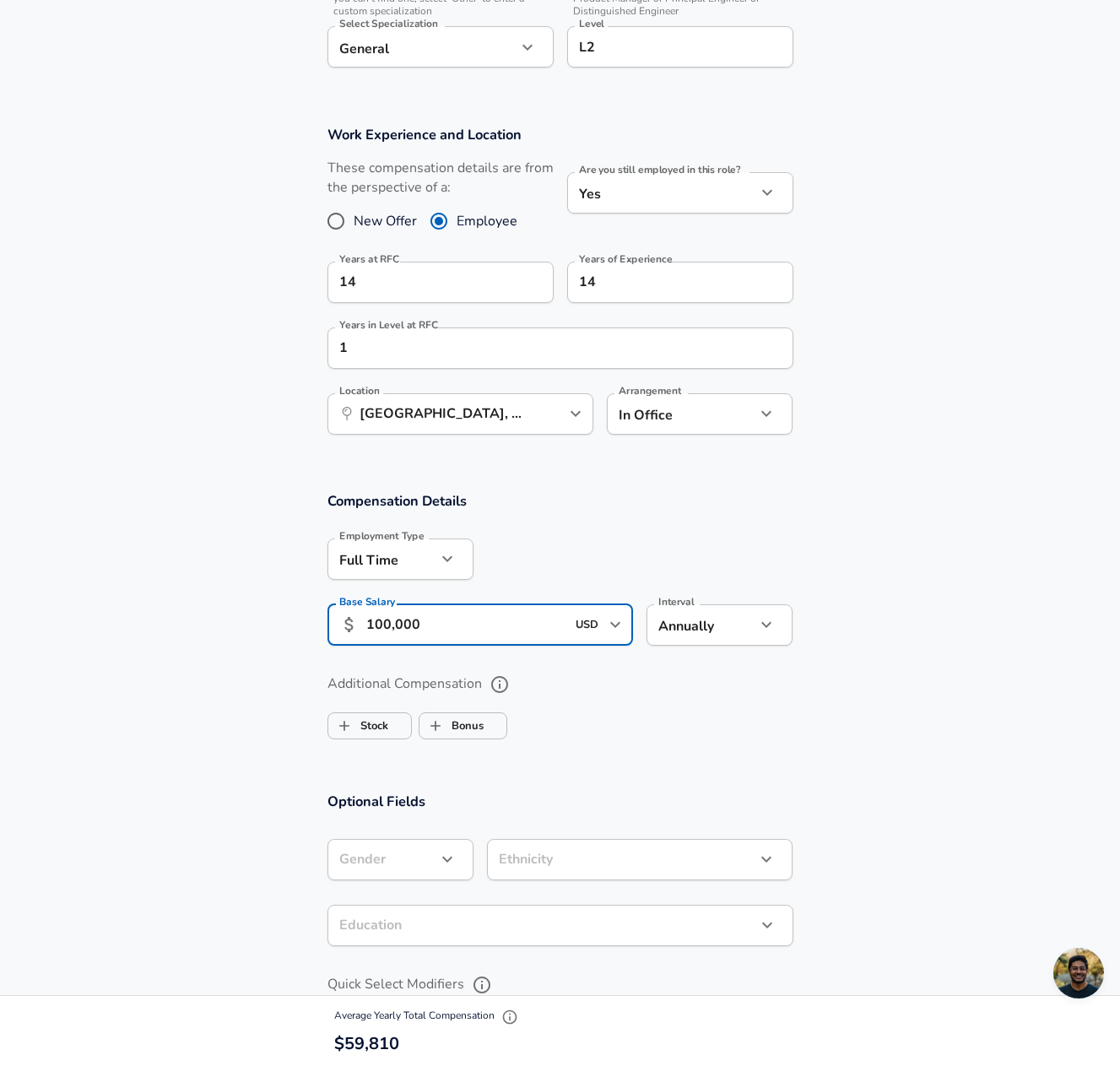
scroll to position [1, 0]
type input "100,000"
click at [483, 729] on label "Bonus" at bounding box center [451, 726] width 64 height 32
checkbox input "true"
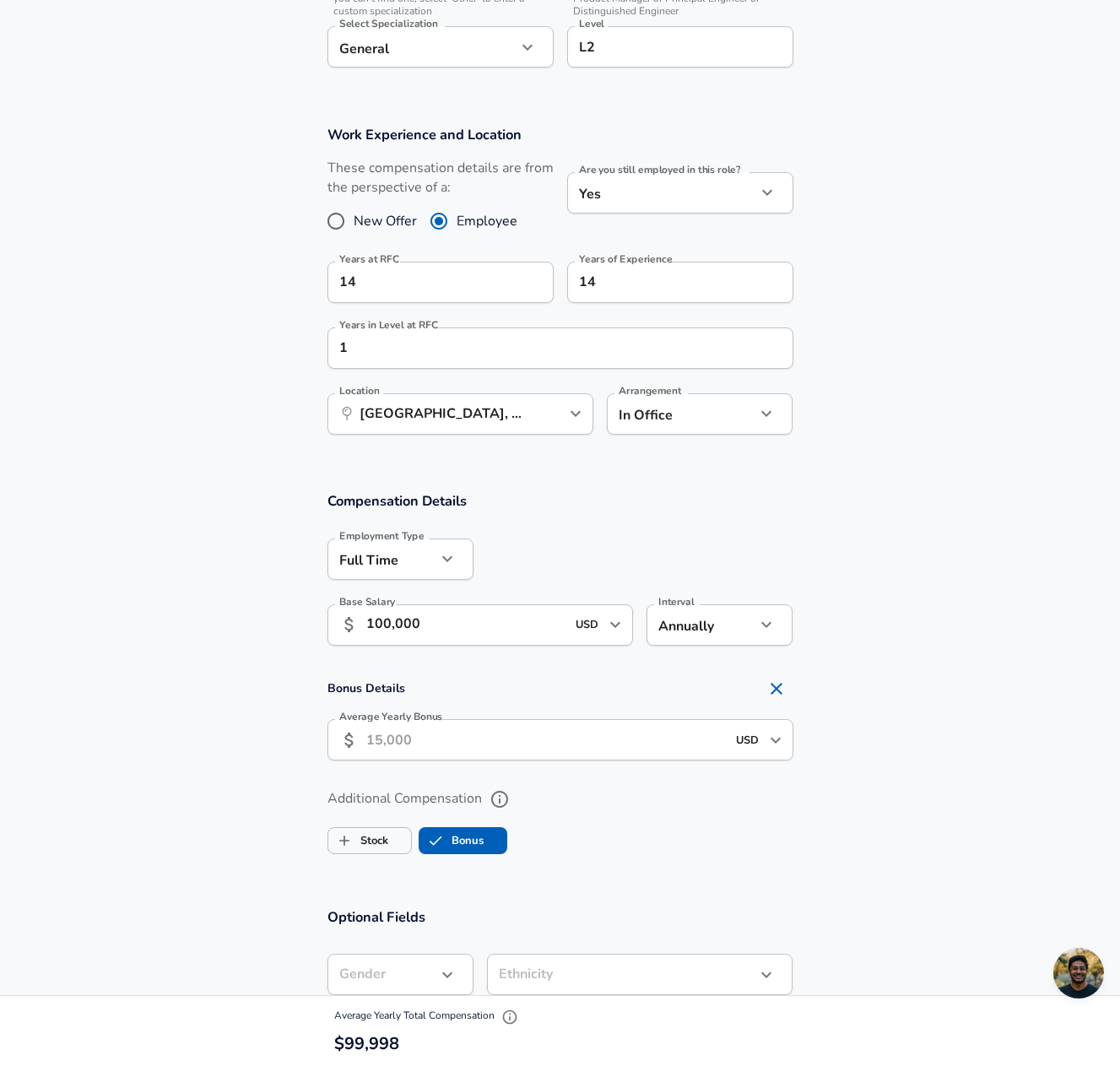
scroll to position [0, 0]
click at [424, 740] on input "Average Yearly Bonus" at bounding box center [546, 739] width 359 height 41
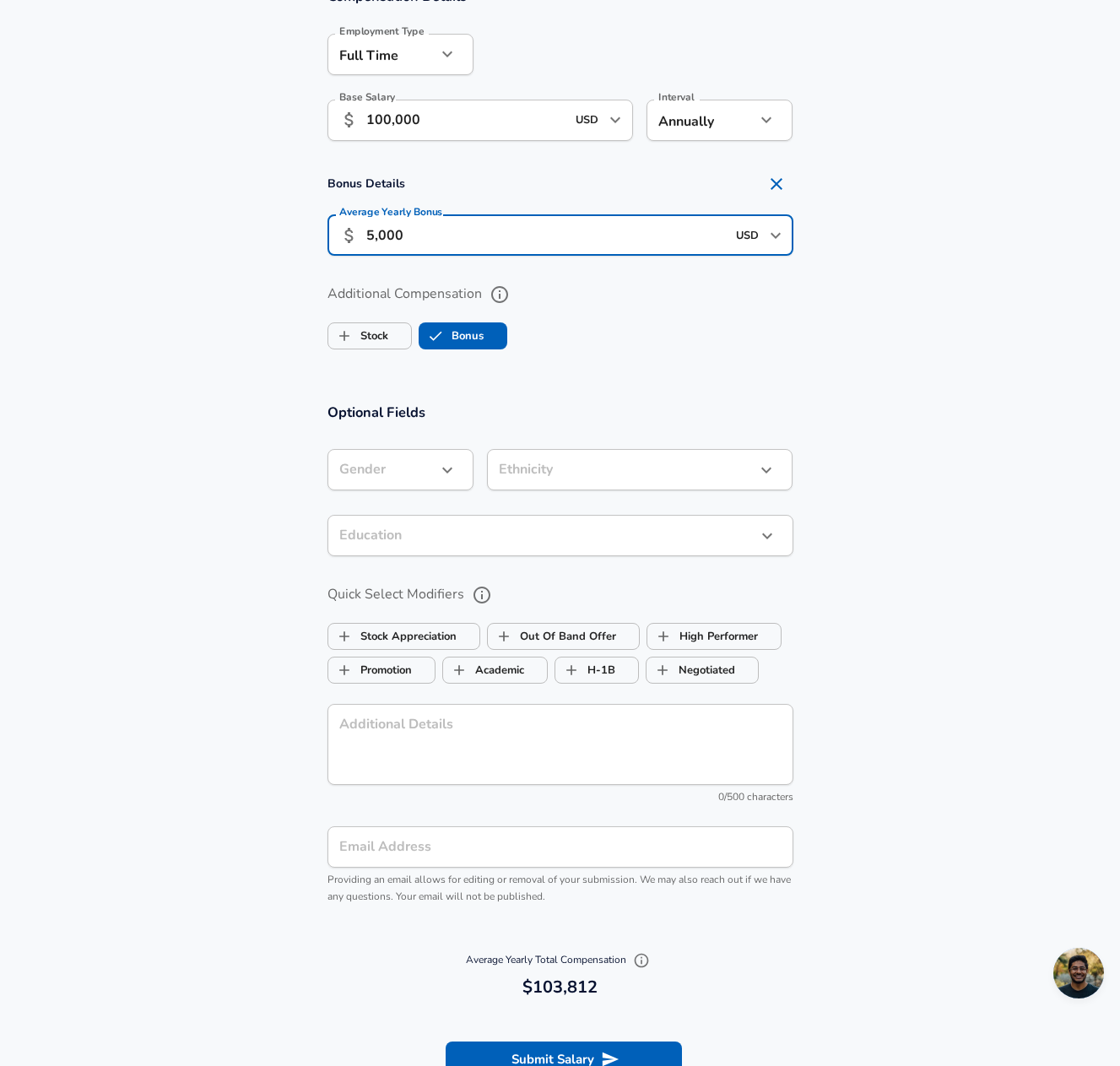
scroll to position [1182, 0]
type input "5,000"
click at [452, 466] on icon "button" at bounding box center [447, 468] width 20 height 20
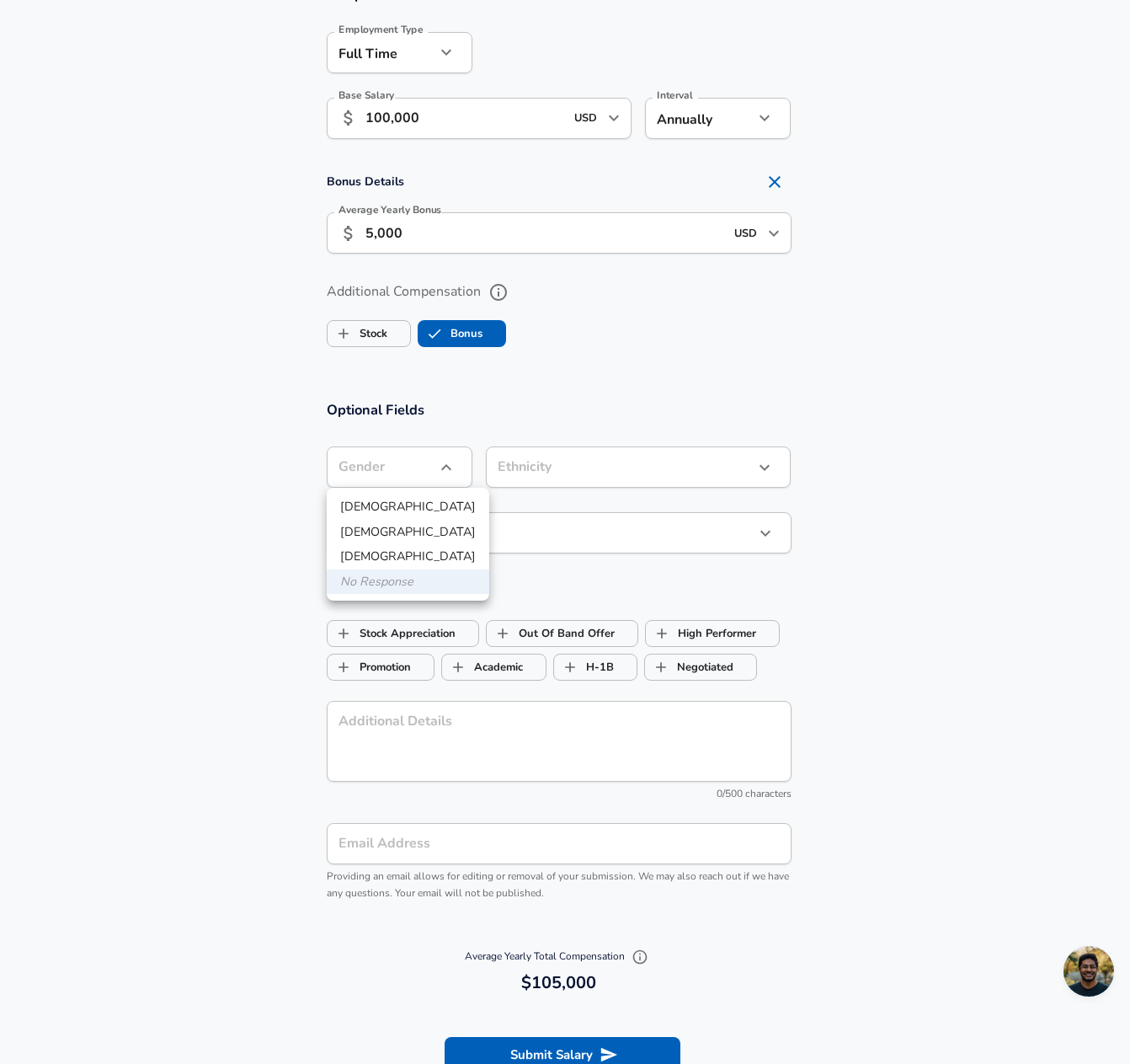
click at [420, 508] on li "[DEMOGRAPHIC_DATA]" at bounding box center [408, 506] width 162 height 25
type input "[DEMOGRAPHIC_DATA]"
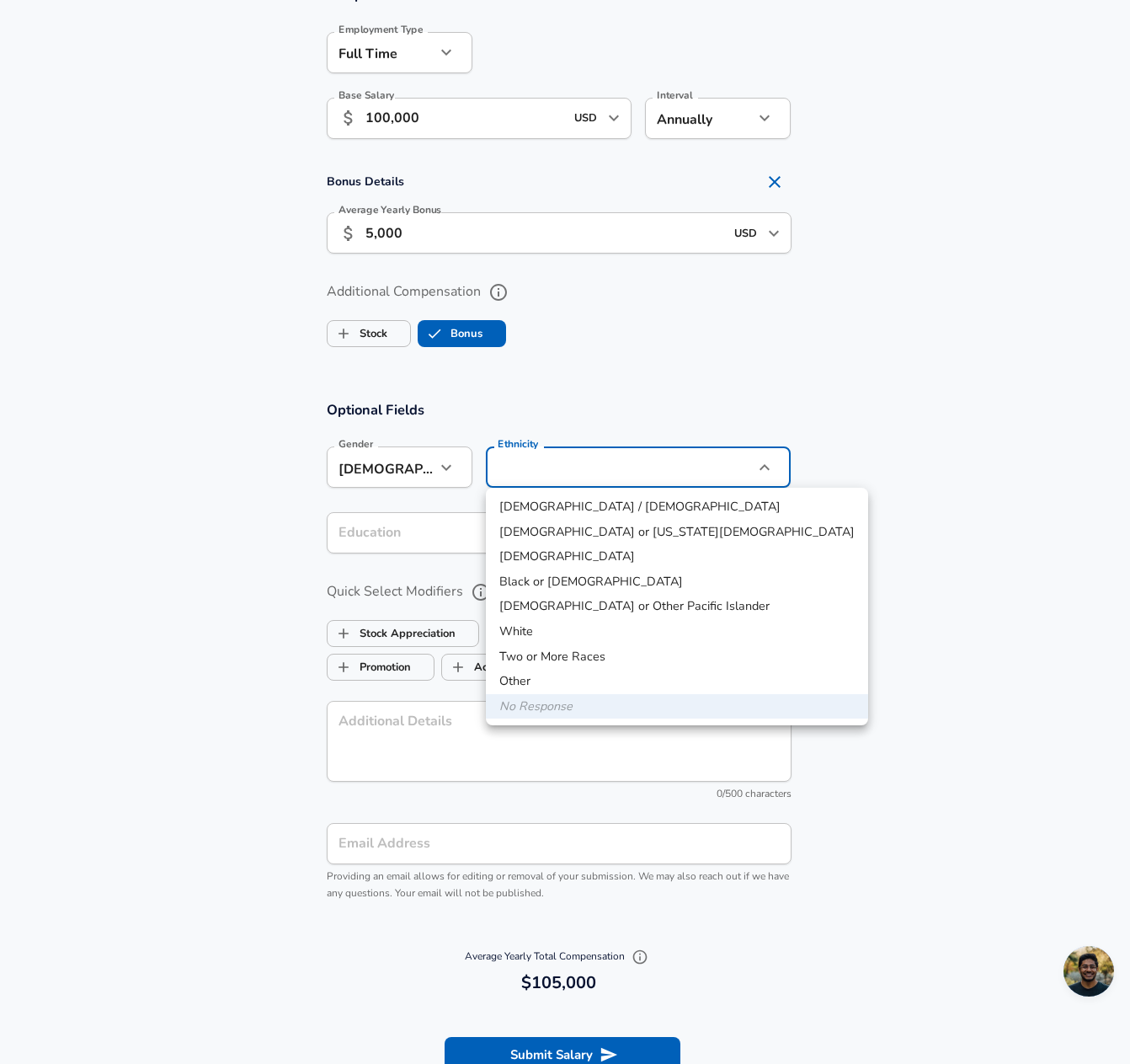
click at [566, 632] on li "White" at bounding box center [677, 631] width 382 height 25
type input "White"
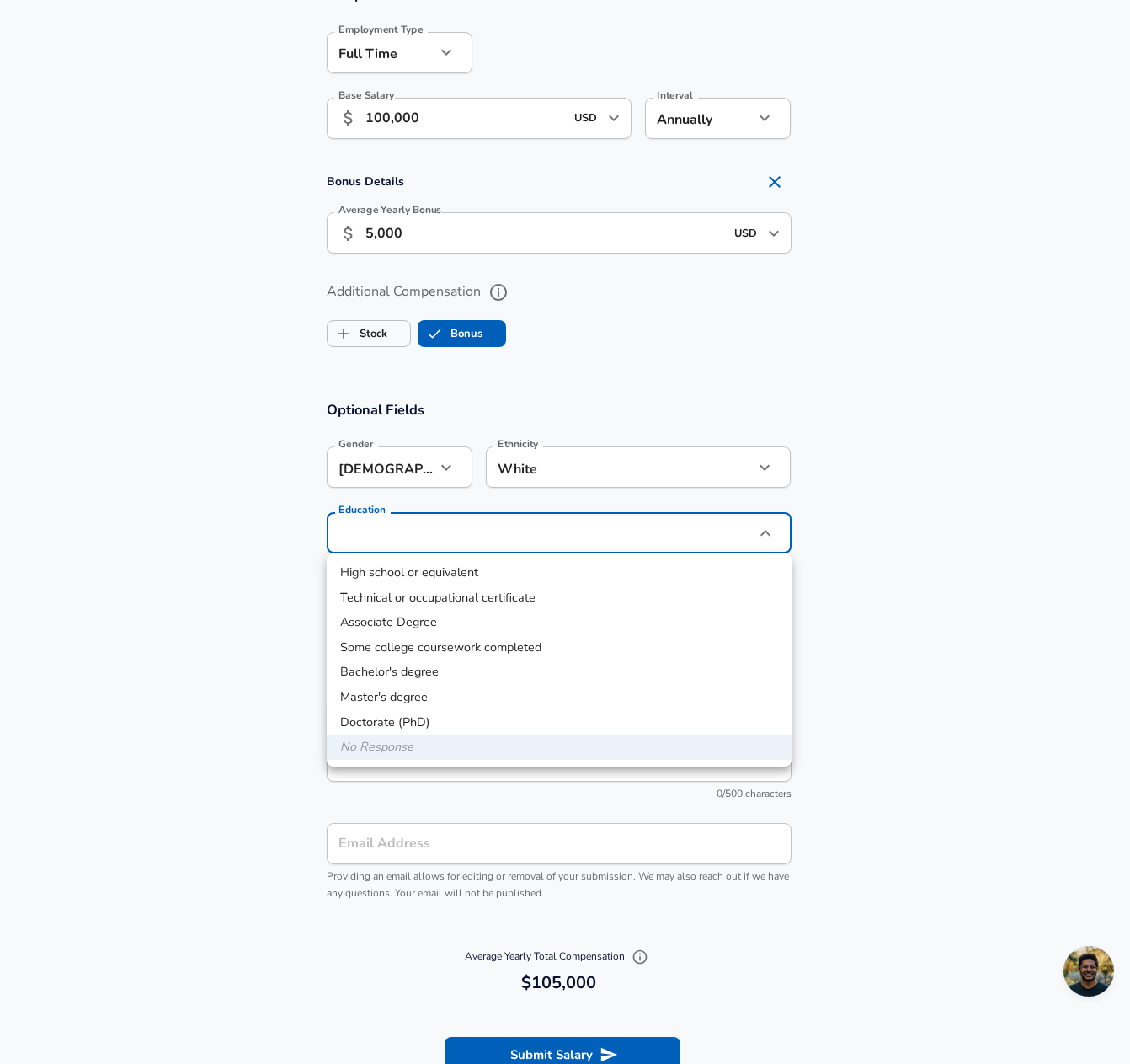
click at [561, 575] on li "High school or equivalent" at bounding box center [560, 572] width 465 height 25
type input "High school or equivalent"
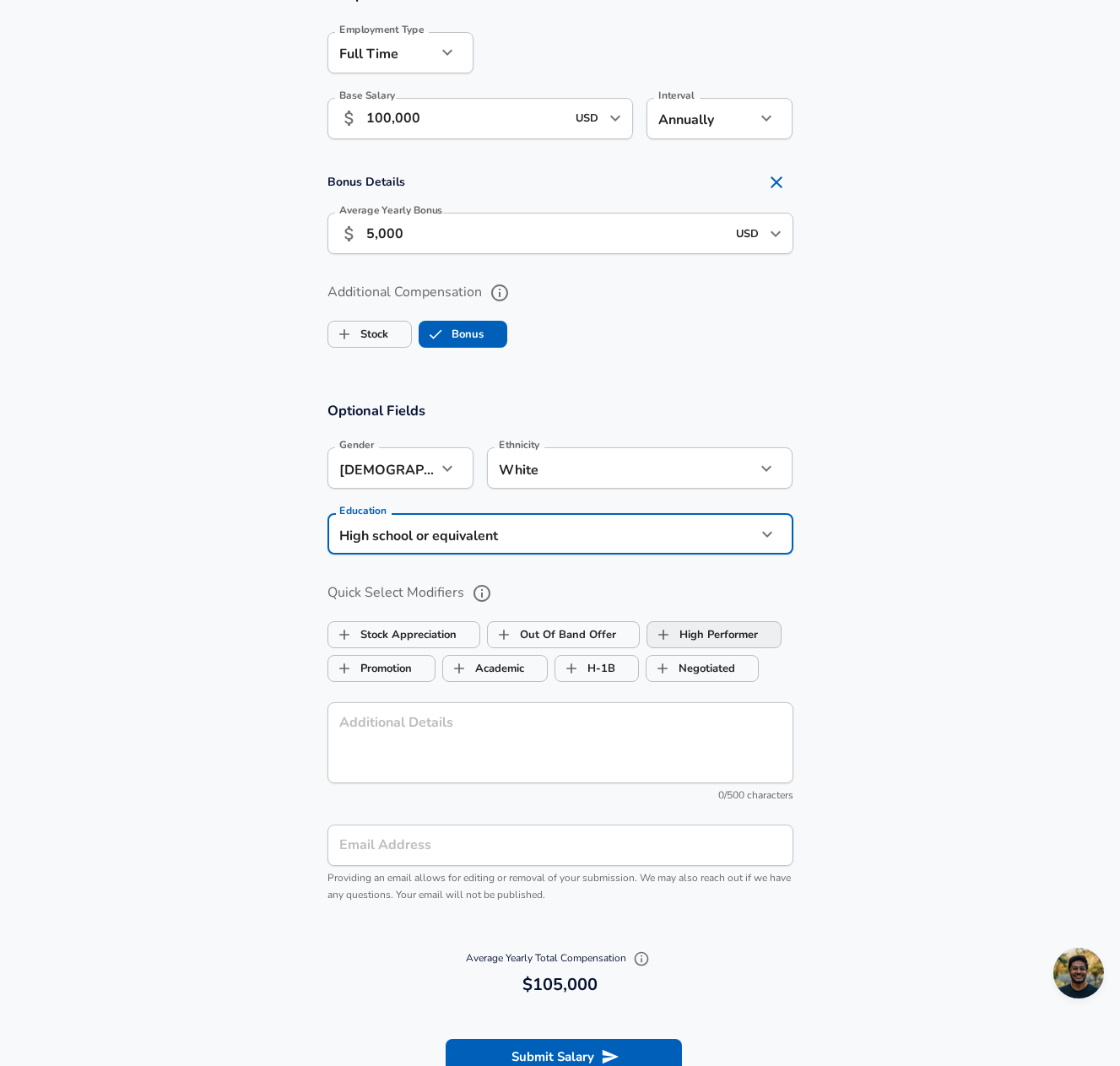
click at [712, 637] on label "High Performer" at bounding box center [702, 634] width 111 height 32
checkbox input "true"
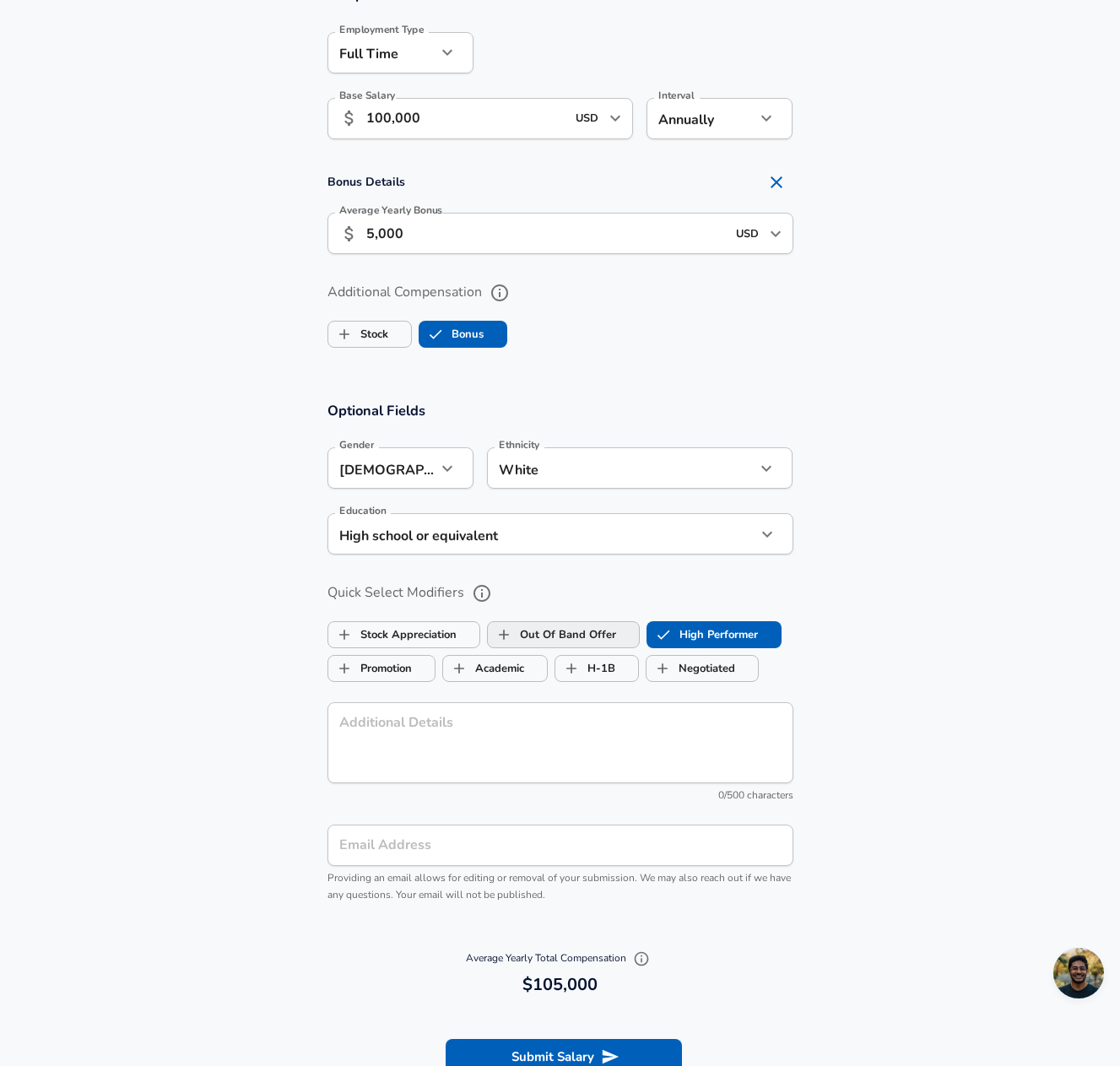
click at [554, 635] on label "Out Of Band Offer" at bounding box center [552, 634] width 128 height 32
click at [479, 593] on icon "help" at bounding box center [482, 592] width 20 height 20
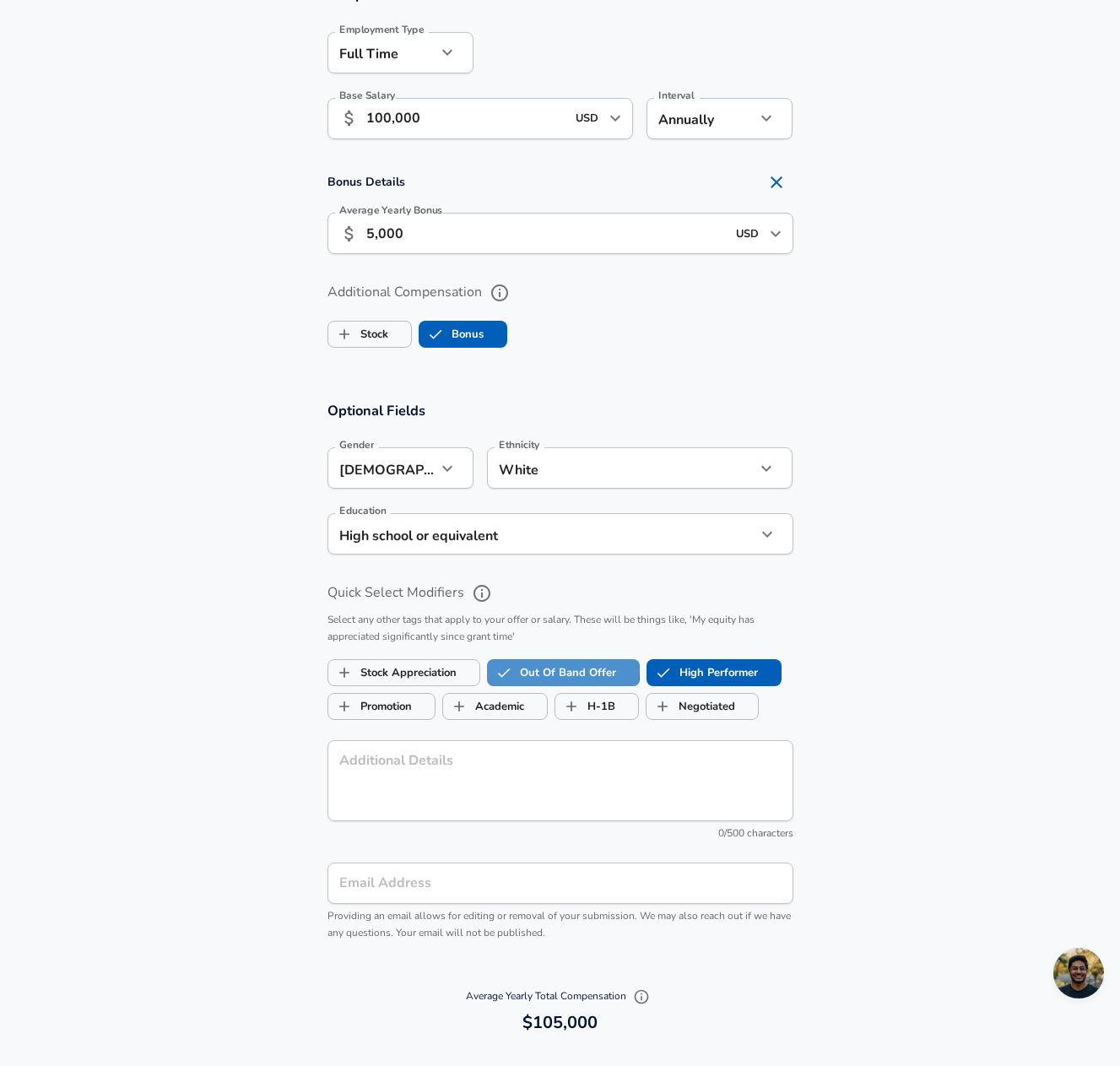
click at [560, 669] on label "Out Of Band Offer" at bounding box center [552, 672] width 128 height 32
checkbox input "false"
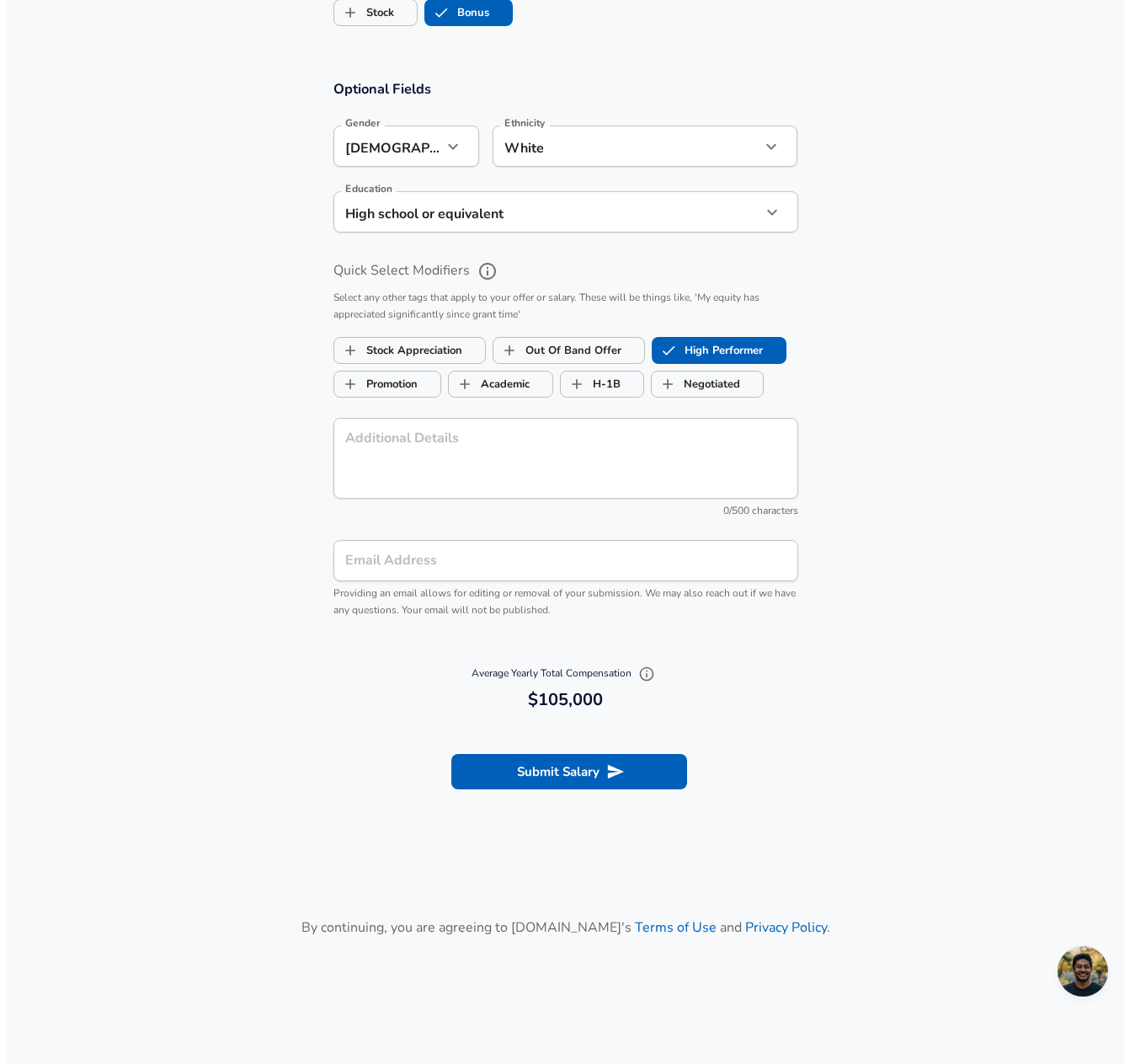
scroll to position [1516, 0]
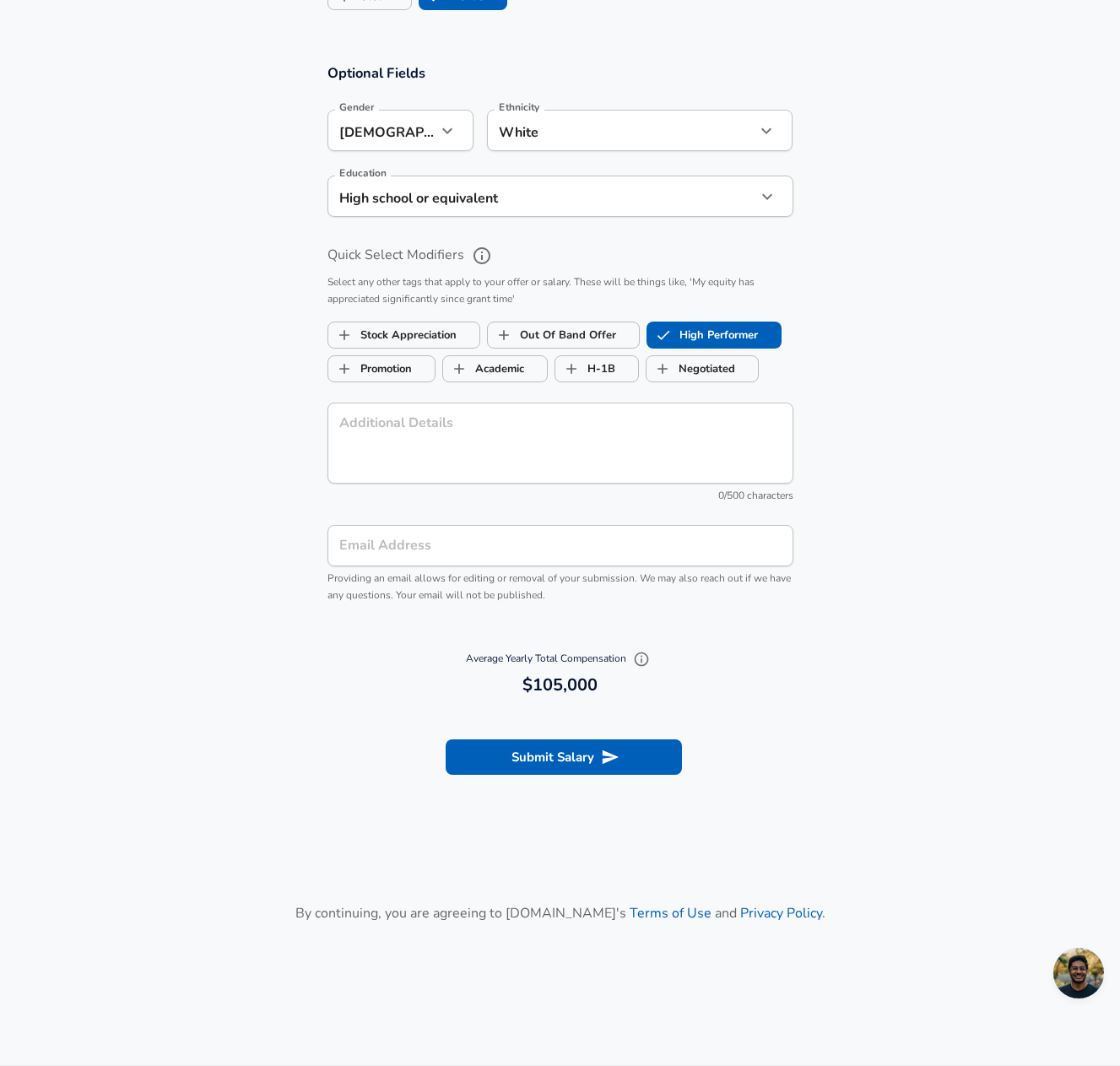
click at [486, 546] on input "Email Address" at bounding box center [561, 544] width 466 height 41
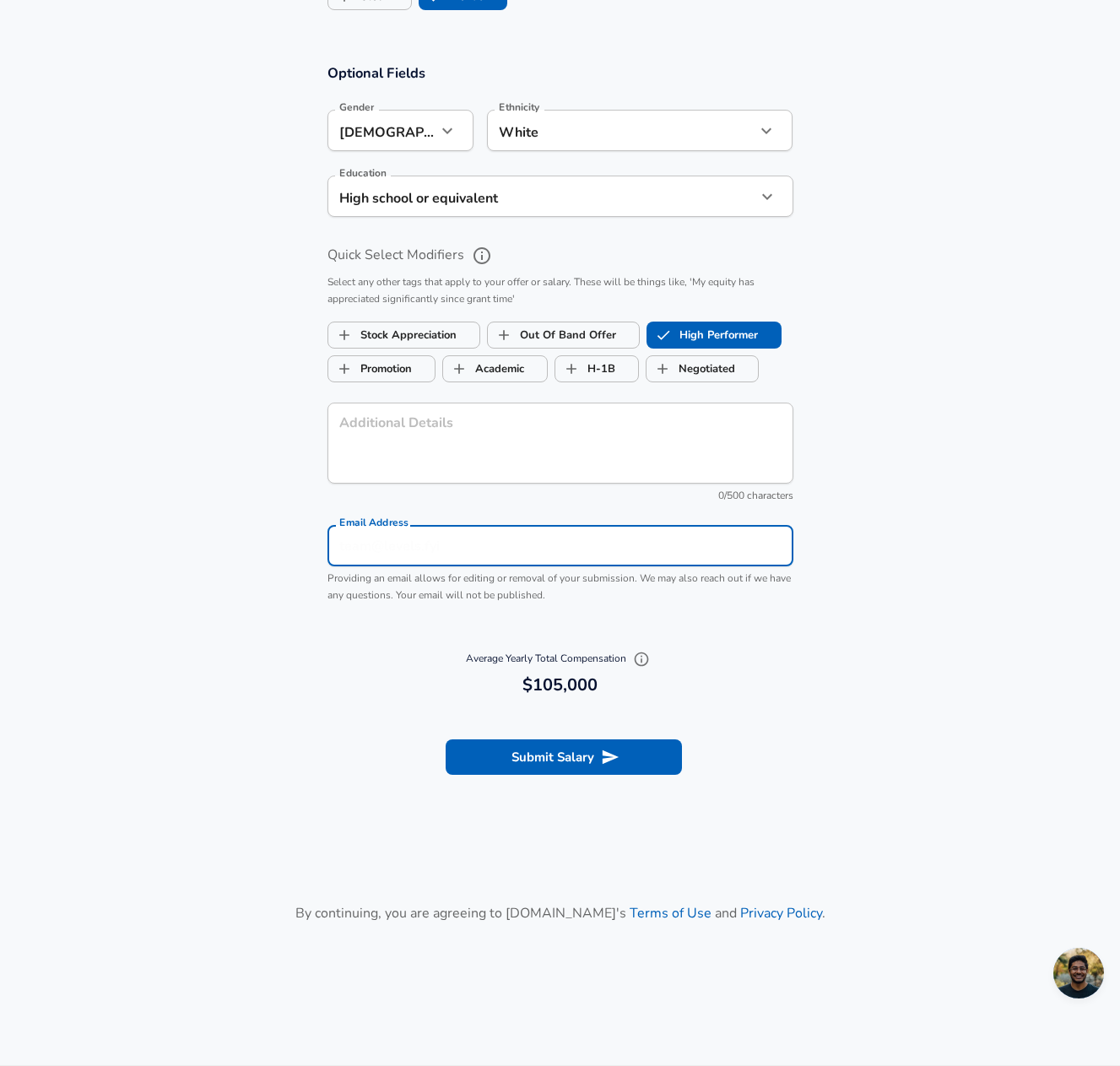
type input "[EMAIL_ADDRESS][DOMAIN_NAME]"
type input "White"
click at [549, 759] on button "Submit Salary" at bounding box center [563, 757] width 236 height 35
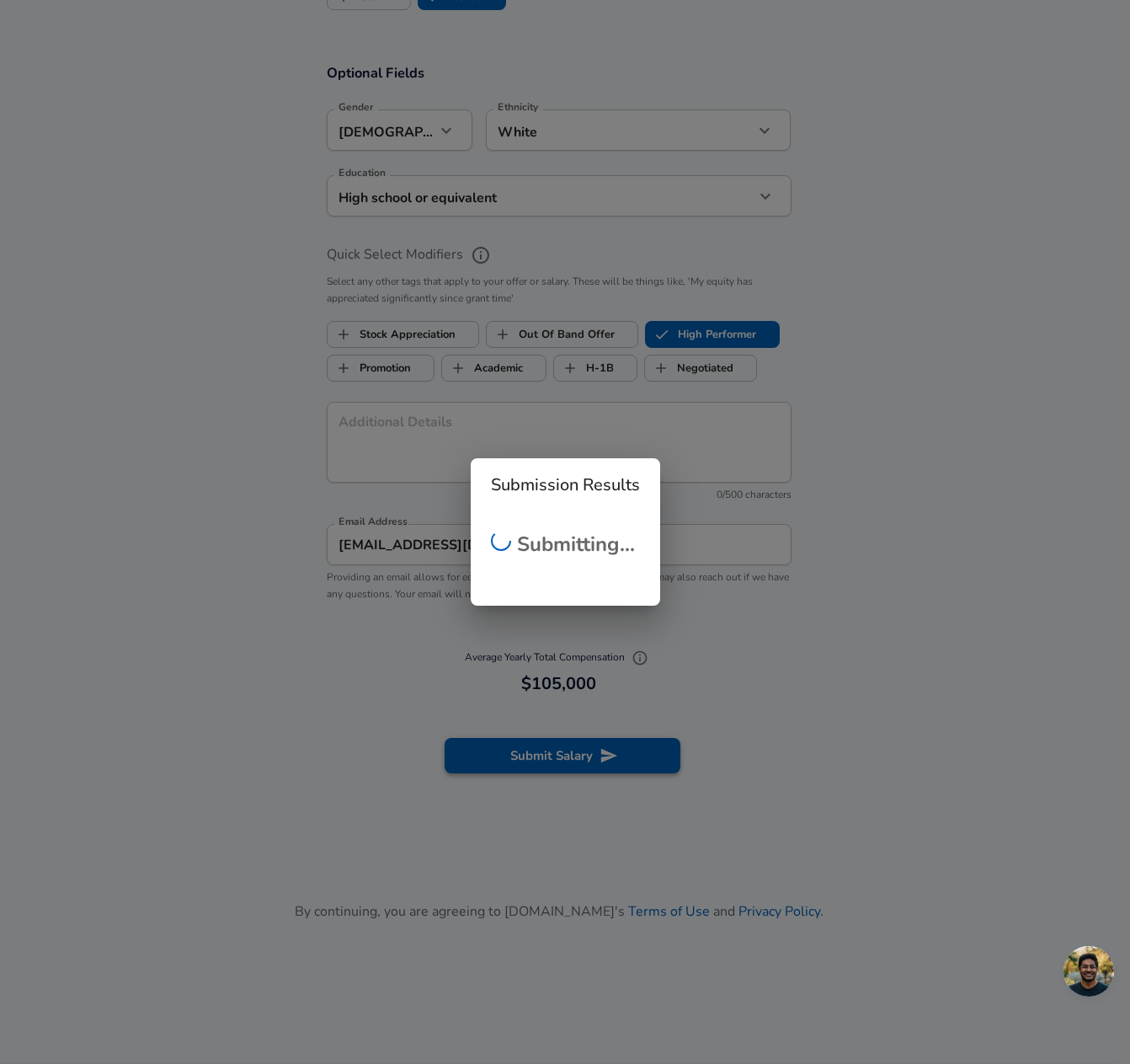
checkbox input "false"
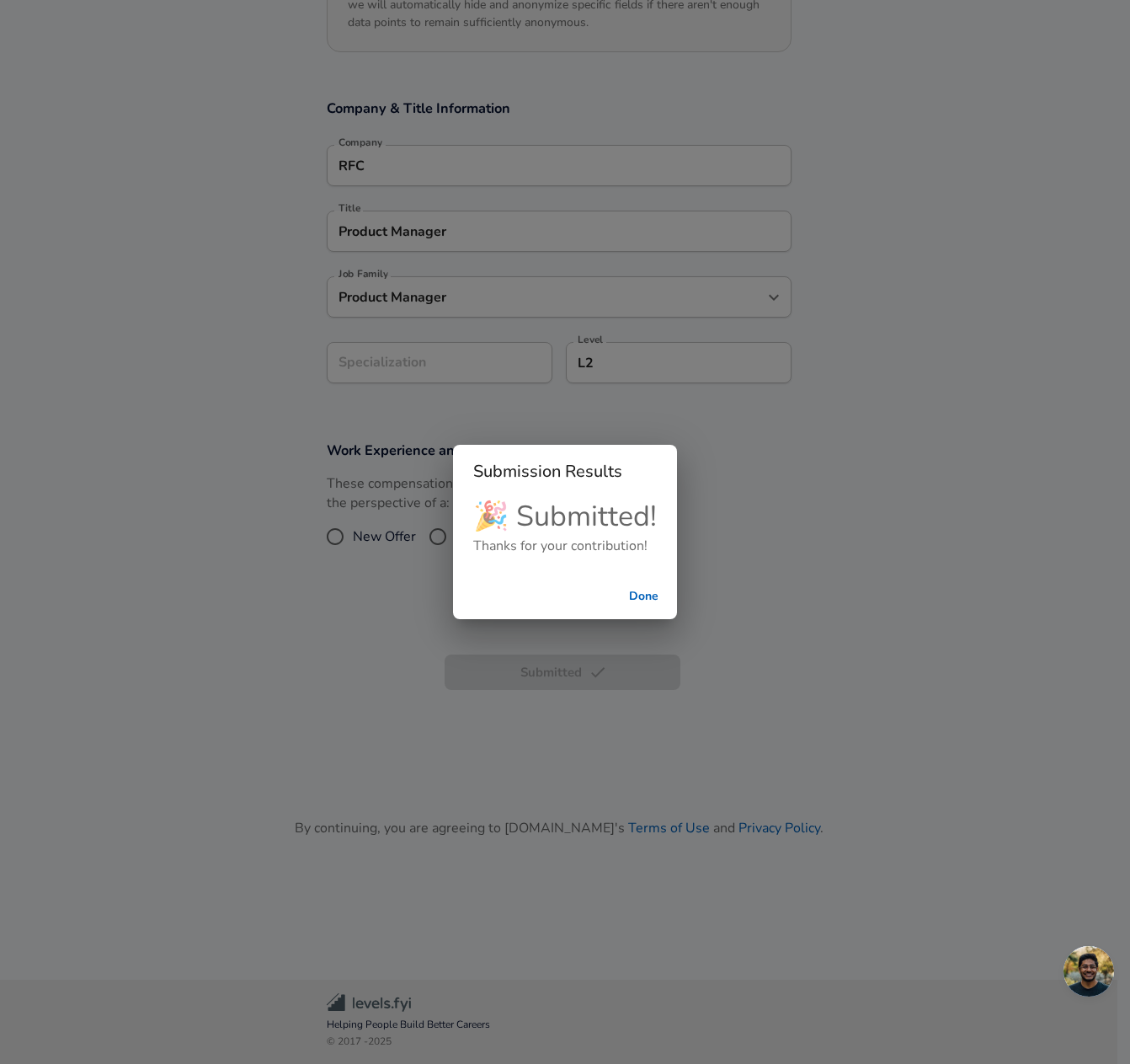
scroll to position [280, 0]
